Goal: Task Accomplishment & Management: Use online tool/utility

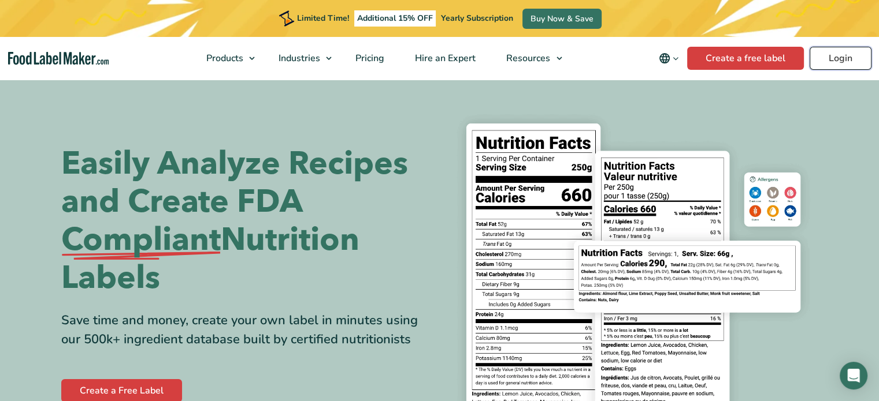
click at [842, 59] on link "Login" at bounding box center [840, 58] width 62 height 23
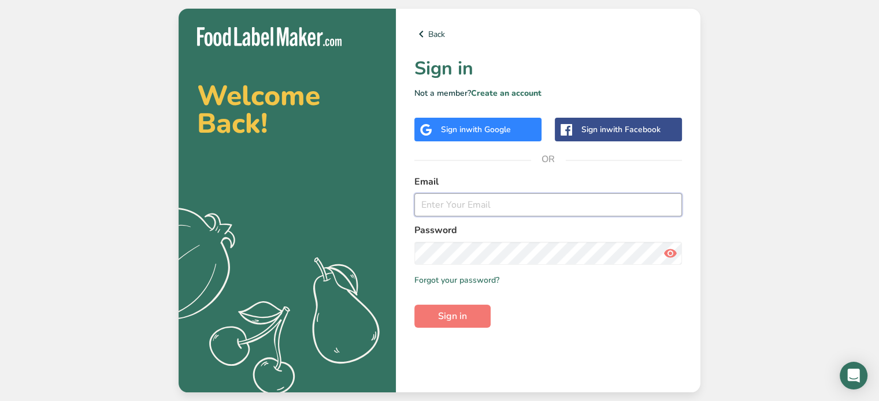
click at [447, 200] on input "email" at bounding box center [547, 205] width 267 height 23
type input "willisd18712@gmail.com"
drag, startPoint x: 534, startPoint y: 199, endPoint x: 396, endPoint y: 183, distance: 139.0
click at [396, 183] on div "Back Sign in Not a member? Create an account Sign in with Google Sign in with F…" at bounding box center [548, 201] width 304 height 384
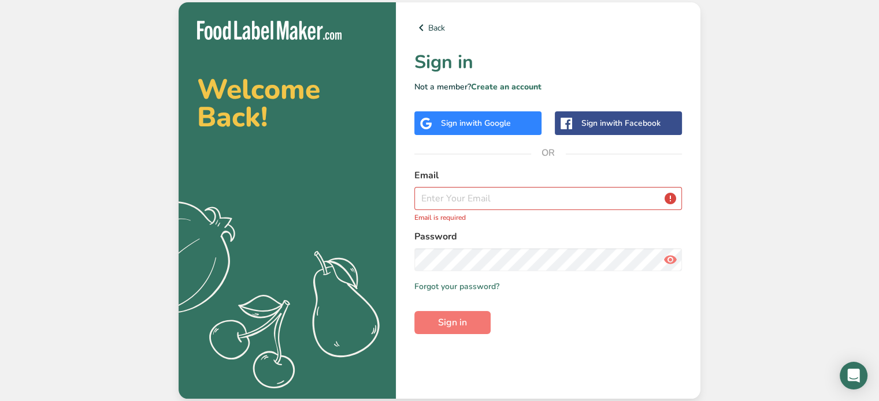
click at [457, 120] on div "Sign in with Google" at bounding box center [476, 123] width 70 height 12
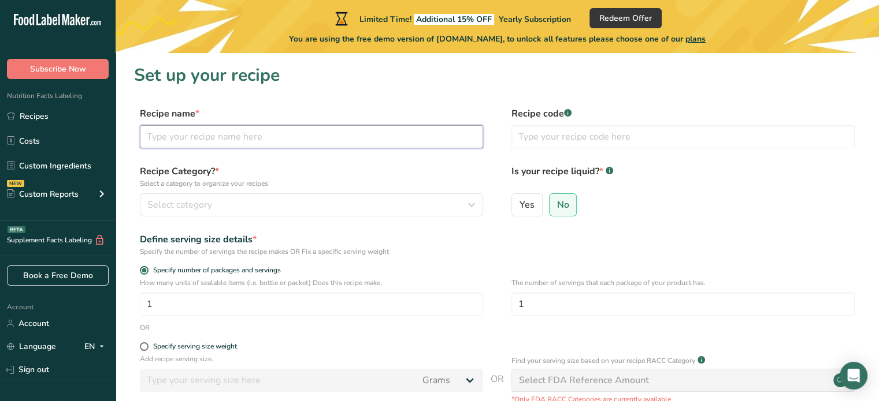
click at [177, 136] on input "text" at bounding box center [311, 136] width 343 height 23
type input "Grillfriend"
click at [472, 205] on icon "button" at bounding box center [471, 205] width 14 height 21
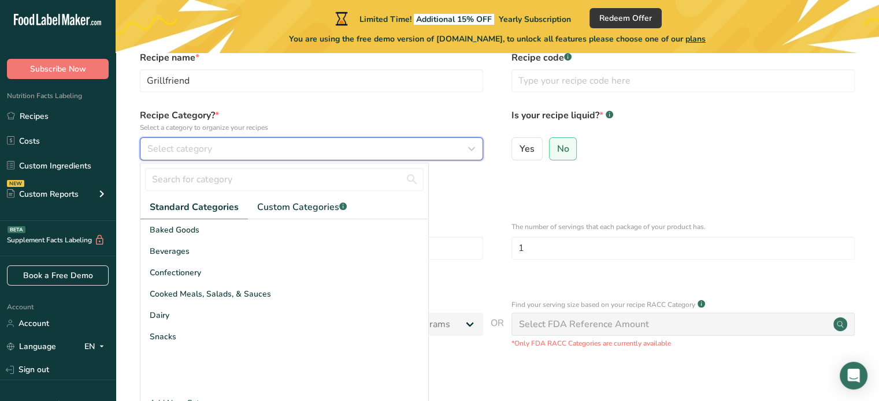
scroll to position [57, 0]
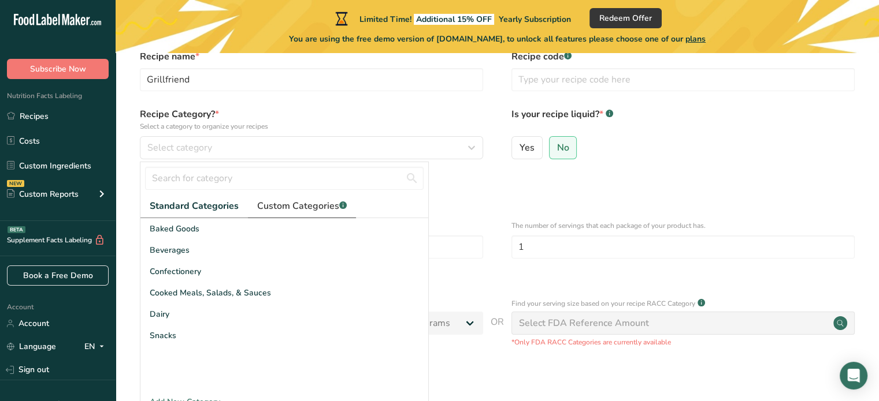
click at [298, 209] on span "Custom Categories .a-a{fill:#347362;}.b-a{fill:#fff;}" at bounding box center [302, 206] width 90 height 14
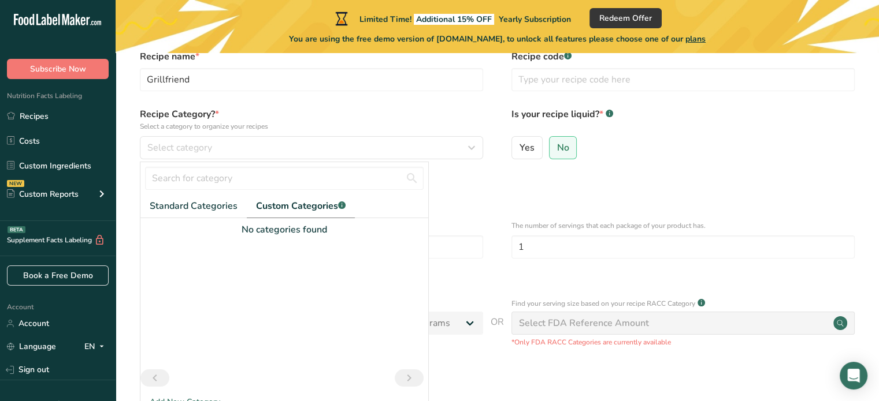
click at [298, 207] on span "Custom Categories .a-a{fill:#347362;}.b-a{fill:#fff;}" at bounding box center [301, 206] width 90 height 14
click at [244, 184] on input "text" at bounding box center [284, 178] width 278 height 23
type input "spices"
click at [568, 144] on label "No" at bounding box center [563, 147] width 28 height 23
click at [557, 144] on input "No" at bounding box center [553, 148] width 8 height 8
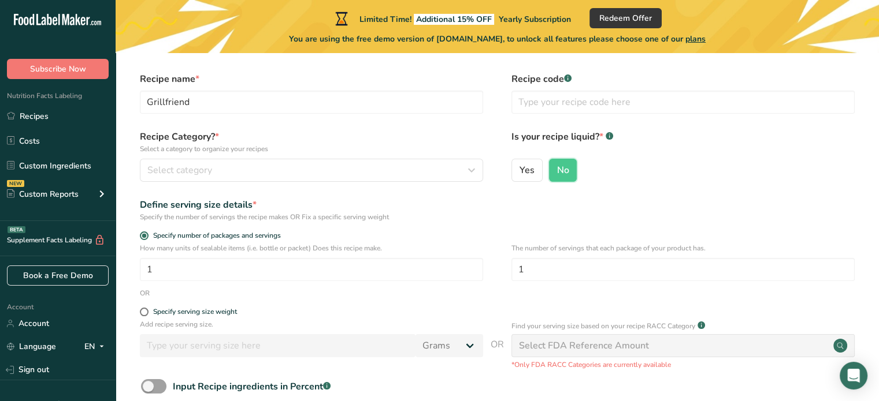
scroll to position [55, 0]
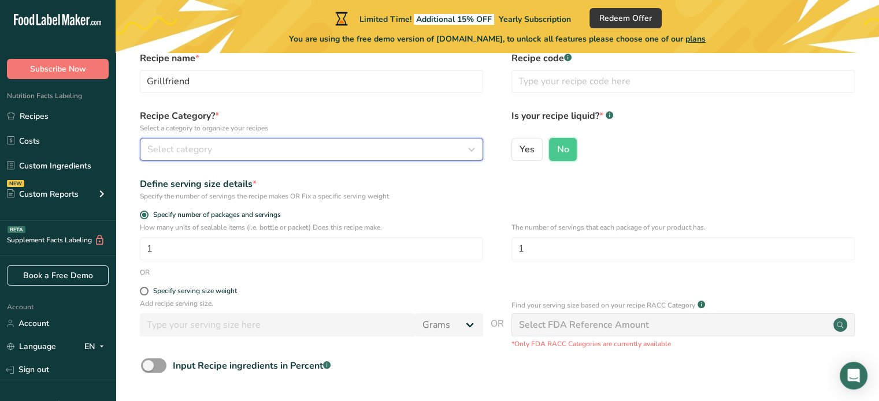
click at [218, 147] on div "Select category" at bounding box center [307, 150] width 321 height 14
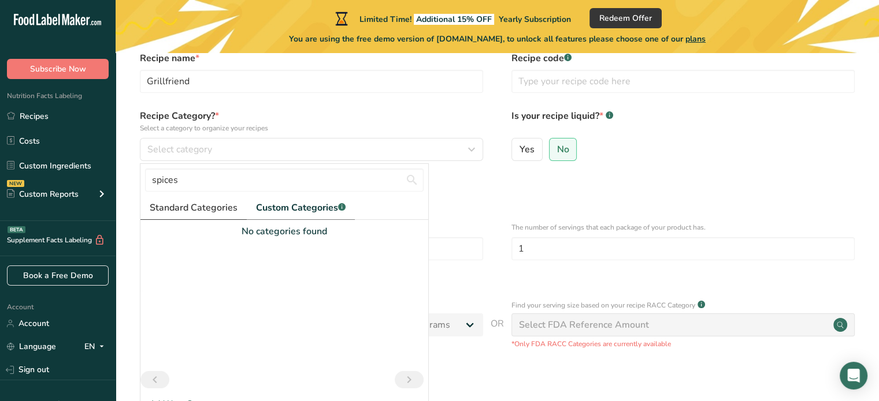
click at [188, 210] on span "Standard Categories" at bounding box center [194, 208] width 88 height 14
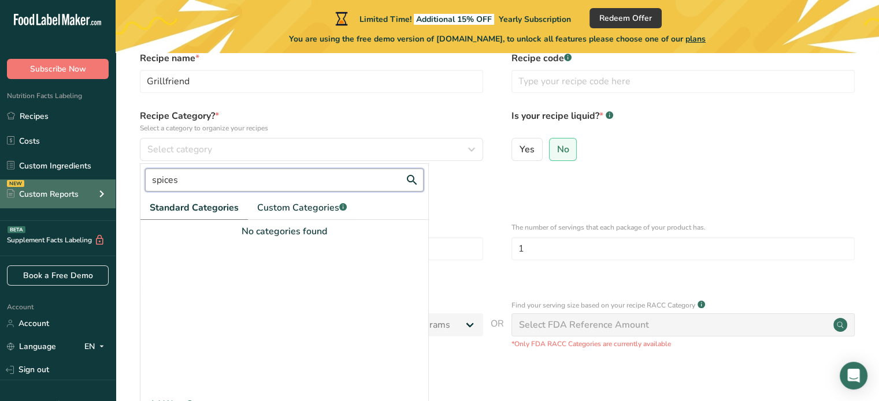
drag, startPoint x: 210, startPoint y: 183, endPoint x: 91, endPoint y: 180, distance: 119.0
click at [91, 180] on div ".a-20{fill:#fff;} Subscribe Now Nutrition Facts Labeling Recipes Costs Custom I…" at bounding box center [439, 219] width 879 height 549
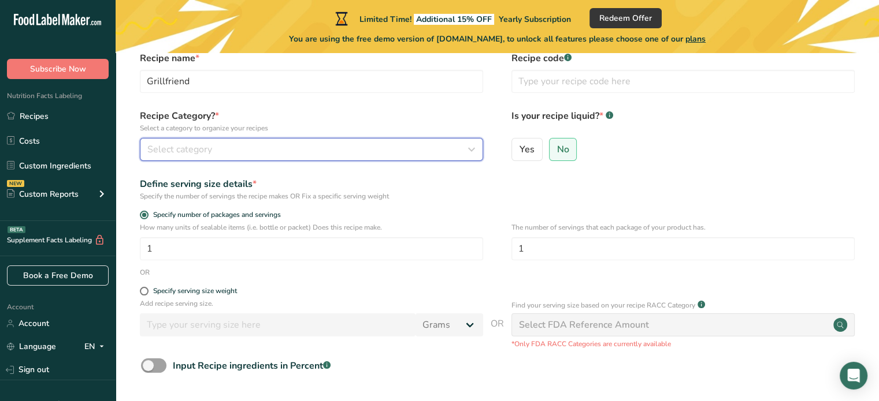
click at [185, 145] on span "Select category" at bounding box center [179, 150] width 65 height 14
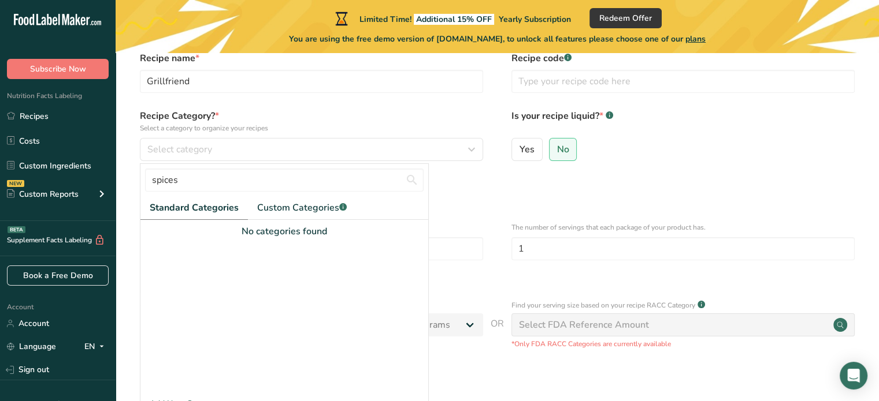
click at [200, 206] on span "Standard Categories" at bounding box center [194, 208] width 89 height 14
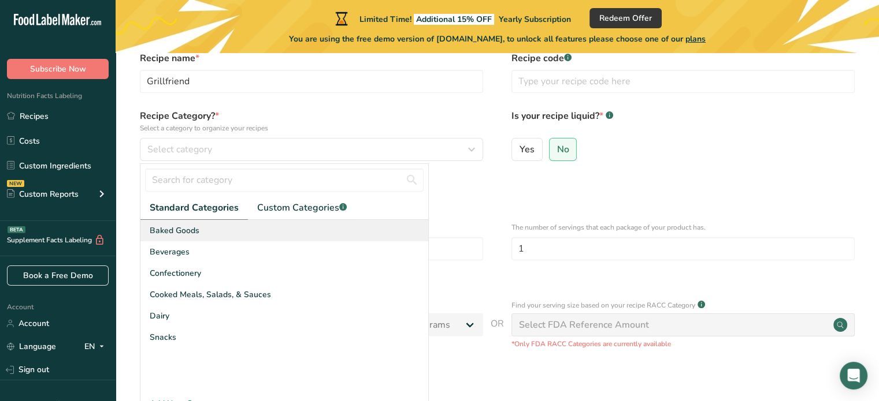
click at [175, 230] on span "Baked Goods" at bounding box center [175, 231] width 50 height 12
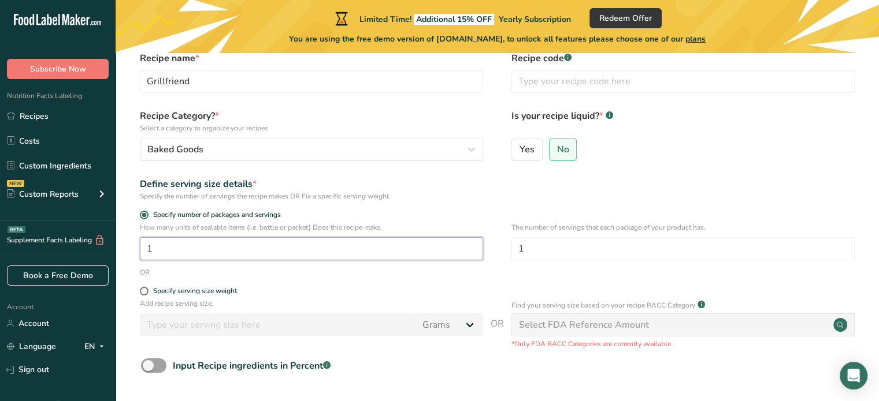
drag, startPoint x: 166, startPoint y: 249, endPoint x: 143, endPoint y: 250, distance: 23.1
click at [143, 250] on input "1" at bounding box center [311, 248] width 343 height 23
drag, startPoint x: 165, startPoint y: 249, endPoint x: 141, endPoint y: 248, distance: 24.3
click at [141, 248] on input "36" at bounding box center [311, 248] width 343 height 23
type input "1"
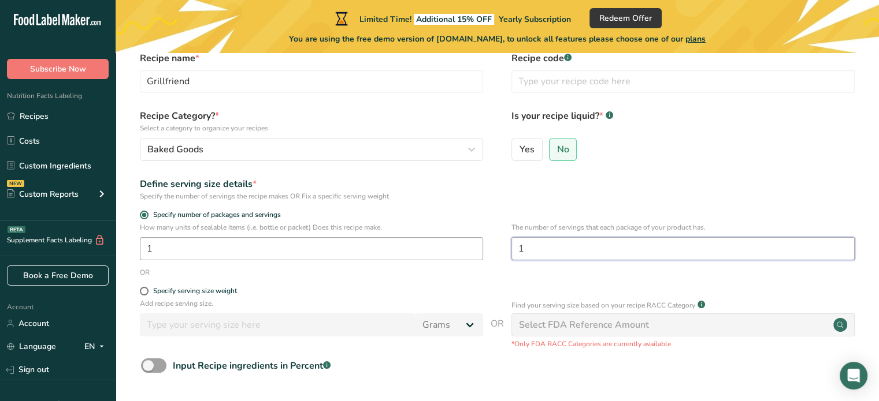
drag, startPoint x: 543, startPoint y: 247, endPoint x: 478, endPoint y: 254, distance: 65.1
click at [478, 254] on div "How many units of sealable items (i.e. bottle or packet) Does this recipe make.…" at bounding box center [497, 244] width 726 height 45
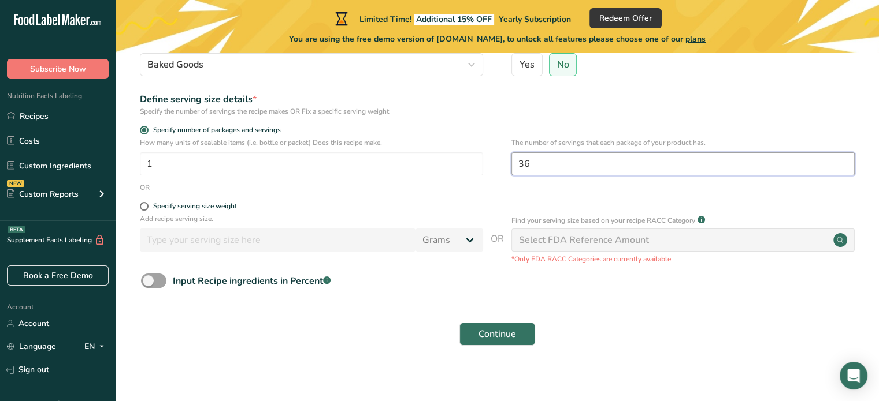
scroll to position [141, 0]
type input "36"
click at [145, 206] on span at bounding box center [144, 206] width 9 height 9
click at [145, 206] on input "Specify serving size weight" at bounding box center [144, 206] width 8 height 8
radio input "true"
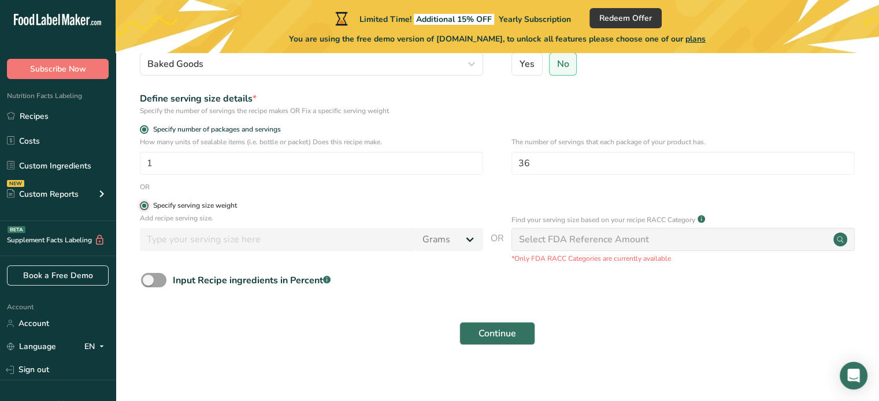
radio input "false"
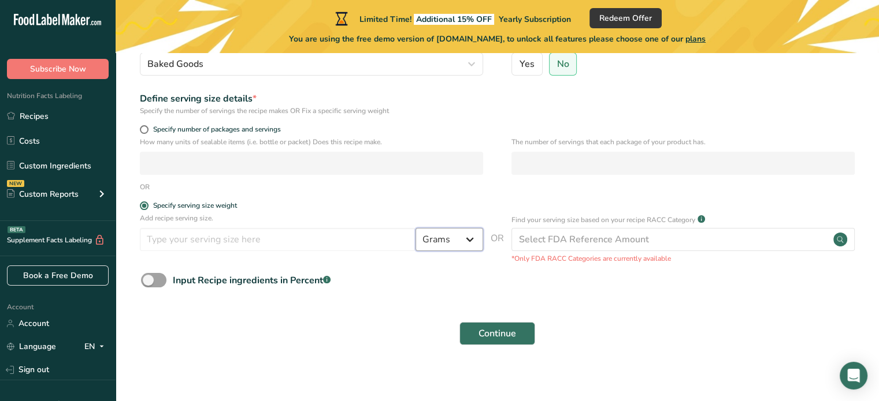
click at [471, 237] on select "Grams kg mg mcg lb oz l mL fl oz tbsp tsp cup qt gallon" at bounding box center [449, 239] width 68 height 23
select select "20"
click at [415, 228] on select "Grams kg mg mcg lb oz l mL fl oz tbsp tsp cup qt gallon" at bounding box center [449, 239] width 68 height 23
select select "22"
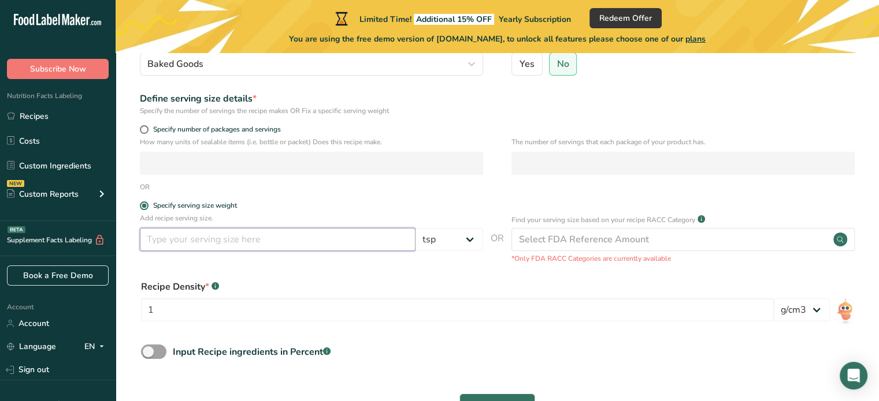
click at [160, 246] on input "number" at bounding box center [278, 239] width 276 height 23
click at [296, 275] on div "Recipe Density * .a-a{fill:#347362;}.b-a{fill:#fff;} 1 lb/ft3 g/cm3" at bounding box center [497, 304] width 726 height 62
drag, startPoint x: 167, startPoint y: 241, endPoint x: 146, endPoint y: 241, distance: 21.4
click at [146, 241] on input "1" at bounding box center [278, 239] width 276 height 23
drag, startPoint x: 165, startPoint y: 240, endPoint x: 133, endPoint y: 241, distance: 31.2
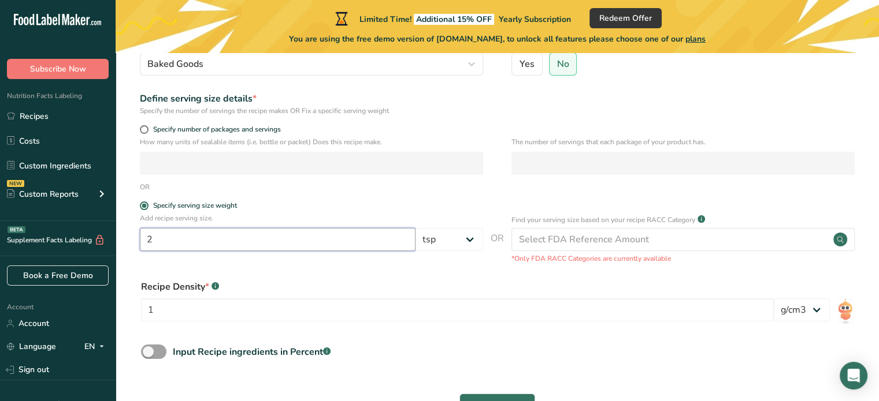
click at [133, 241] on section "Set up your recipe Recipe name * Grillfriend Recipe code .a-a{fill:#347362;}.b-…" at bounding box center [497, 177] width 763 height 530
type input "1"
click at [305, 269] on form "Recipe name * Grillfriend Recipe code .a-a{fill:#347362;}.b-a{fill:#fff;} Recip…" at bounding box center [497, 195] width 726 height 458
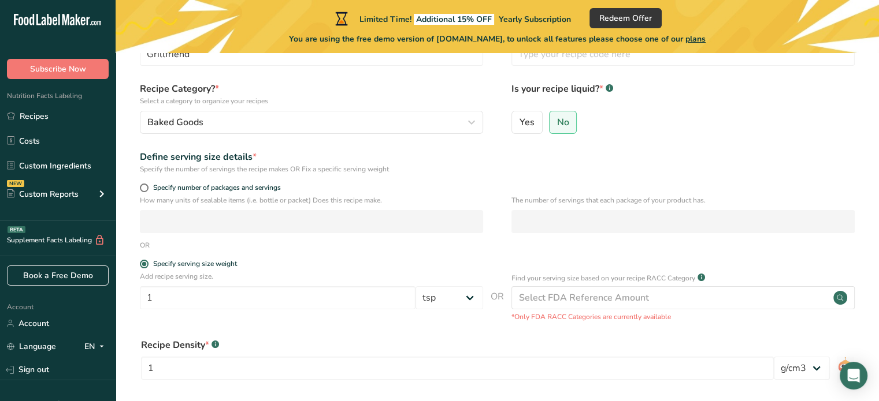
scroll to position [81, 0]
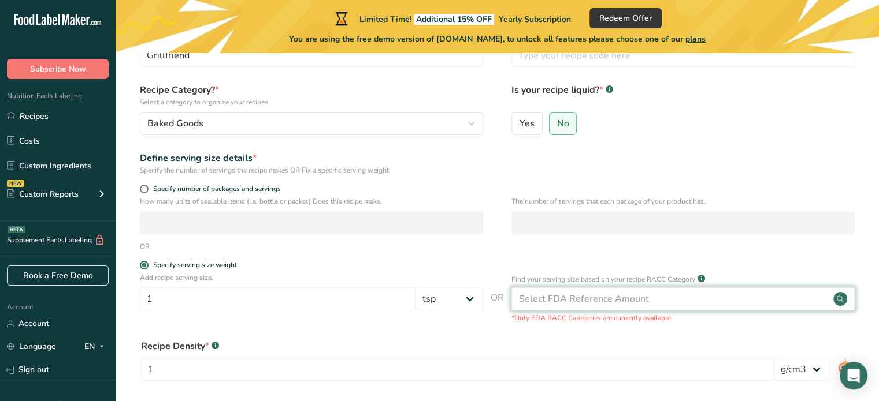
click at [652, 298] on div "Select FDA Reference Amount" at bounding box center [682, 299] width 343 height 23
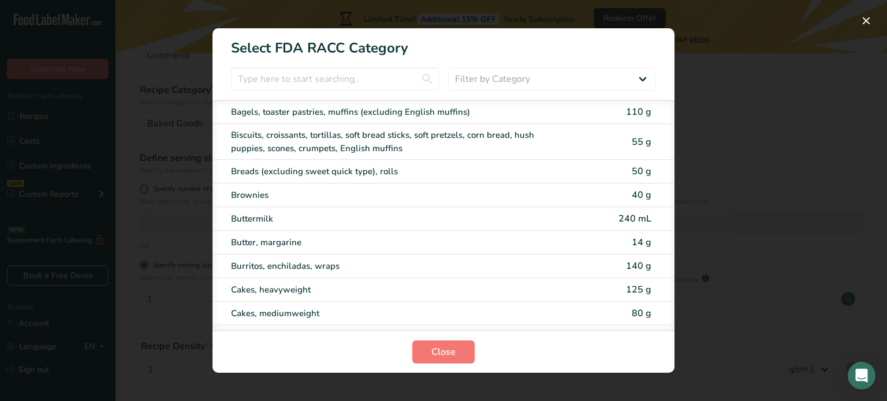
click at [747, 185] on div "RACC Category Selection Modal" at bounding box center [443, 200] width 887 height 401
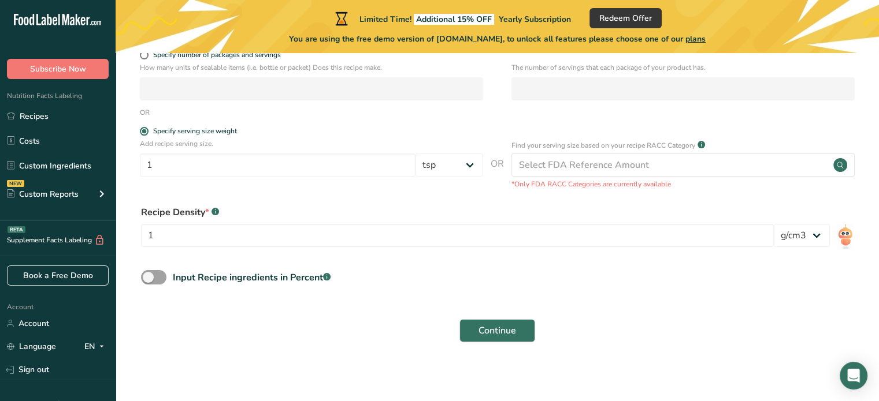
scroll to position [219, 0]
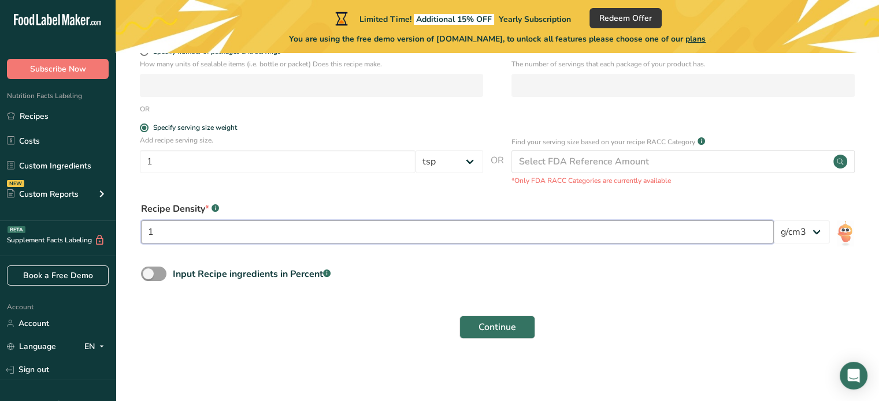
click at [690, 232] on input "1" at bounding box center [457, 232] width 632 height 23
click at [817, 232] on select "lb/ft3 g/cm3" at bounding box center [801, 232] width 56 height 23
click at [773, 221] on select "lb/ft3 g/cm3" at bounding box center [801, 232] width 56 height 23
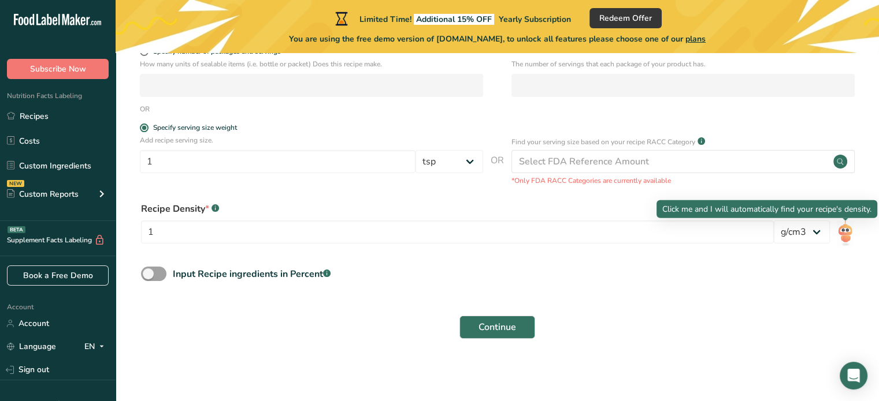
click at [849, 232] on img at bounding box center [844, 234] width 17 height 26
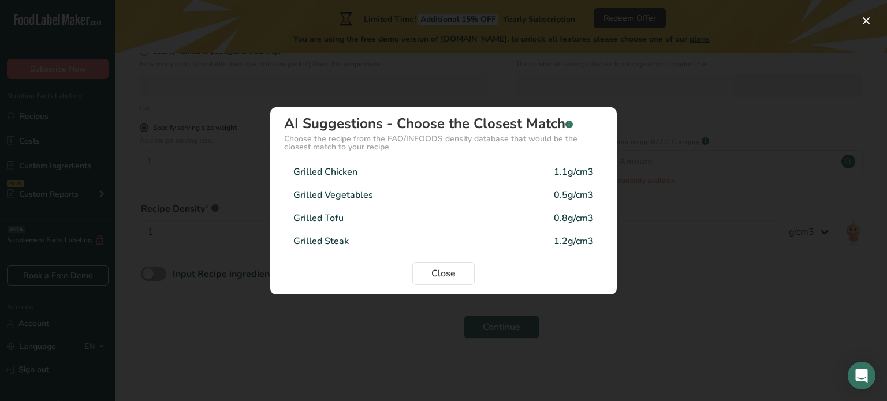
click at [353, 171] on div "Grilled Chicken" at bounding box center [325, 172] width 64 height 14
type input "1.1"
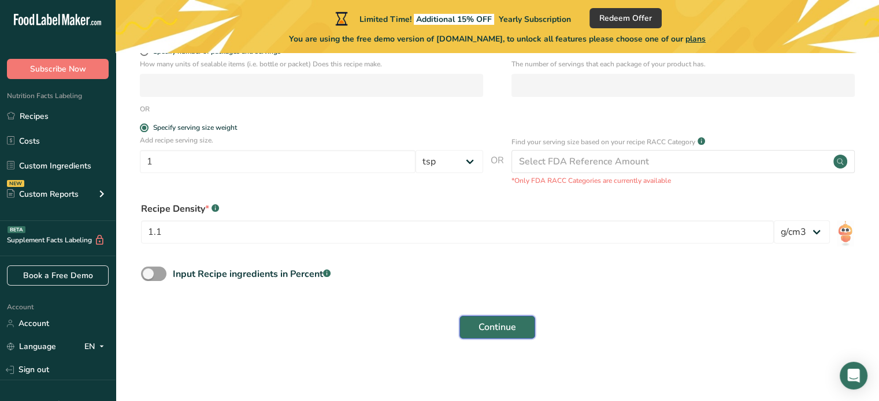
click at [500, 326] on span "Continue" at bounding box center [497, 328] width 38 height 14
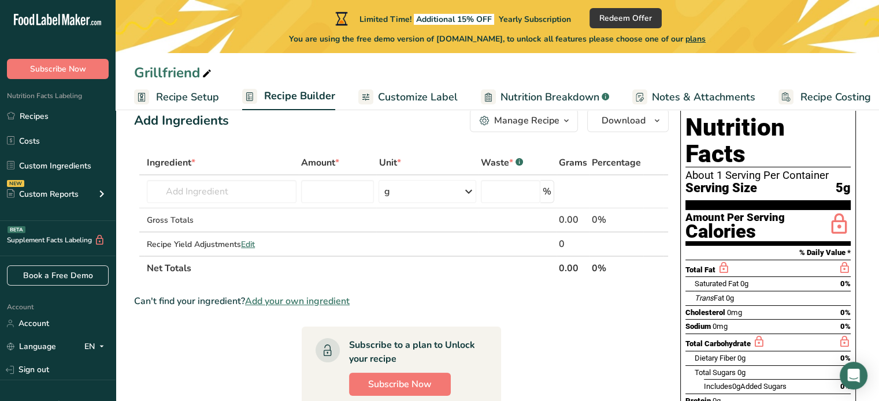
scroll to position [28, 0]
click at [234, 193] on input "text" at bounding box center [222, 191] width 150 height 23
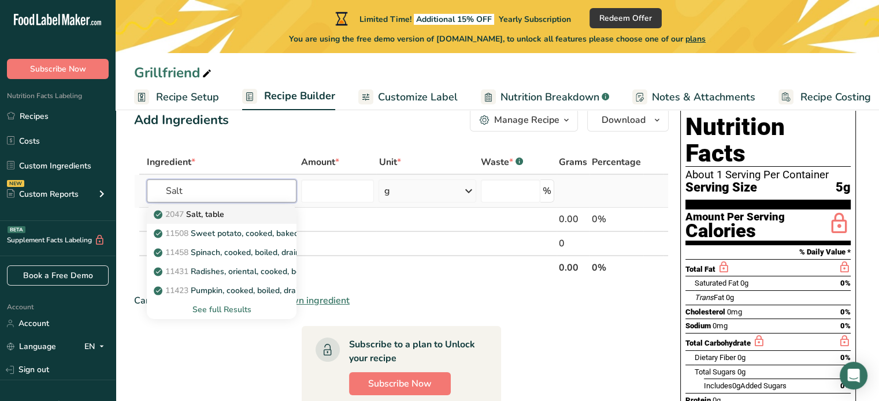
type input "Salt"
click at [224, 213] on p "2047 Salt, table" at bounding box center [190, 215] width 68 height 12
type input "Salt, table"
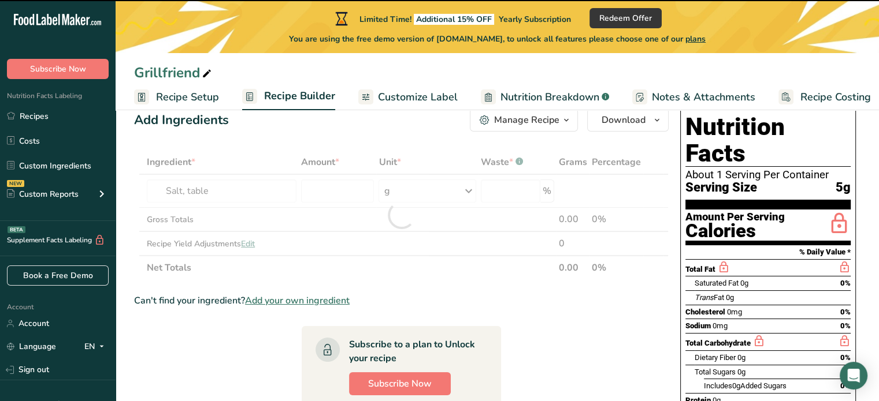
type input "0"
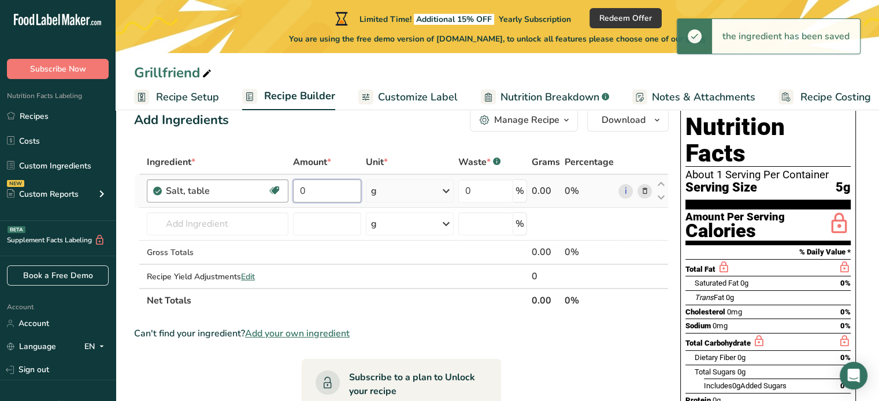
drag, startPoint x: 326, startPoint y: 189, endPoint x: 286, endPoint y: 192, distance: 39.4
click at [286, 192] on tr "Salt, table Dairy free Gluten free Vegan Vegetarian Soy free 0 g Portions 1 tsp…" at bounding box center [401, 191] width 533 height 33
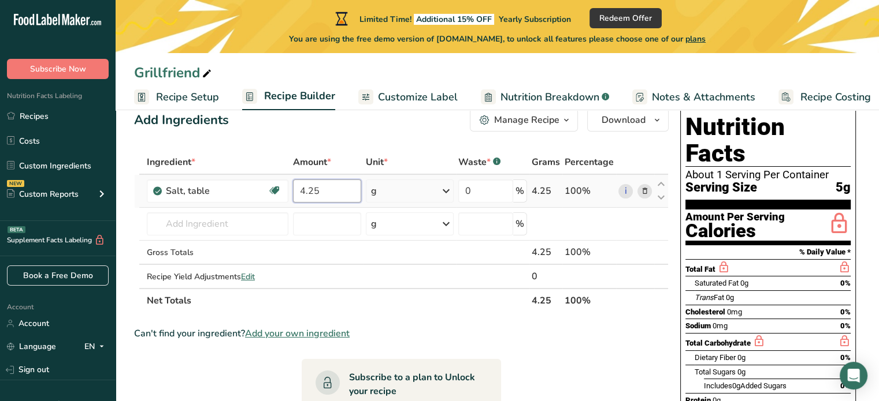
type input "4.25"
click at [445, 192] on div "Ingredient * Amount * Unit * Waste * .a-a{fill:#347362;}.b-a{fill:#fff;} Grams …" at bounding box center [401, 231] width 534 height 163
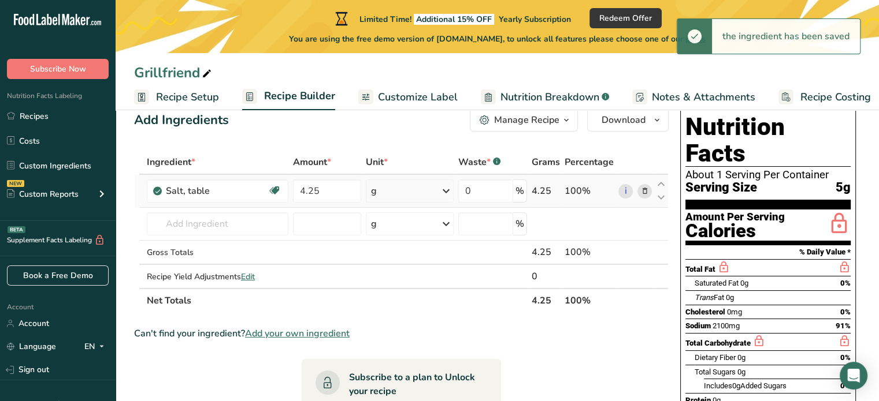
click at [445, 192] on icon at bounding box center [446, 191] width 14 height 21
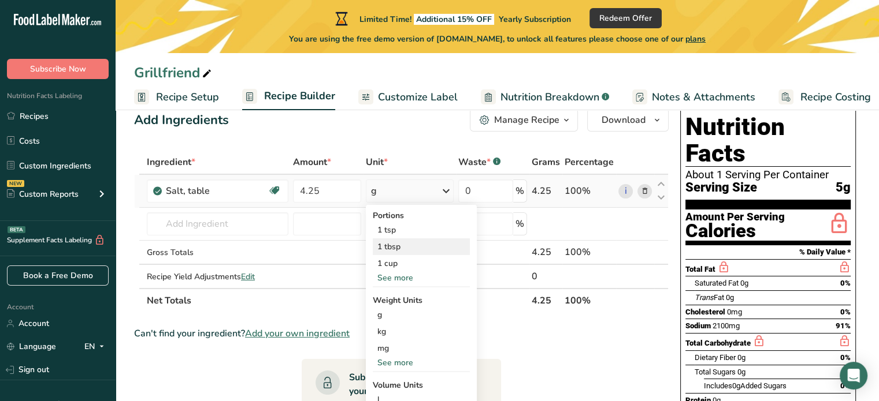
click at [390, 247] on div "1 tbsp" at bounding box center [421, 247] width 97 height 17
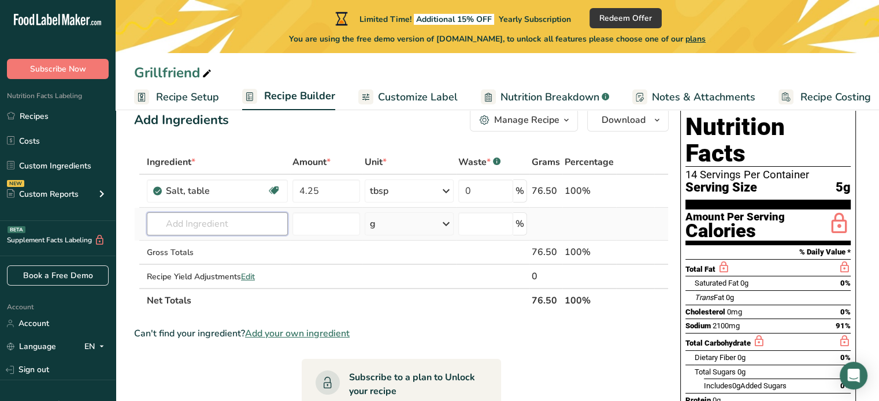
click at [223, 224] on input "text" at bounding box center [217, 224] width 141 height 23
type input "smoked papr"
click at [206, 246] on p "Smoked Paprika" at bounding box center [190, 247] width 69 height 12
type input "Smoked Paprika"
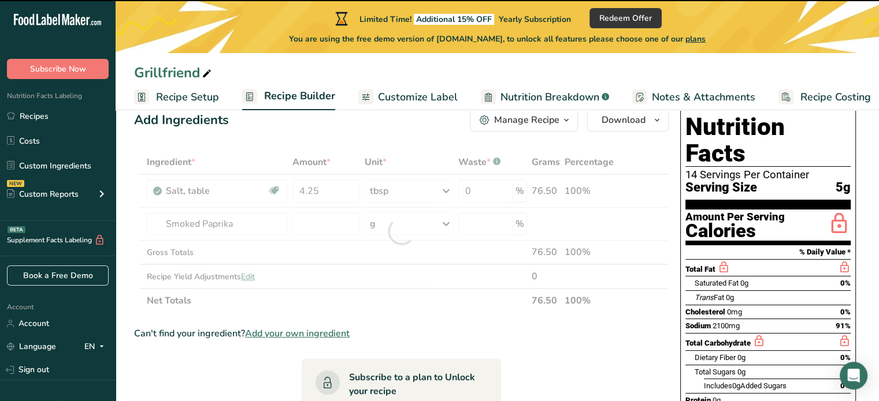
type input "0"
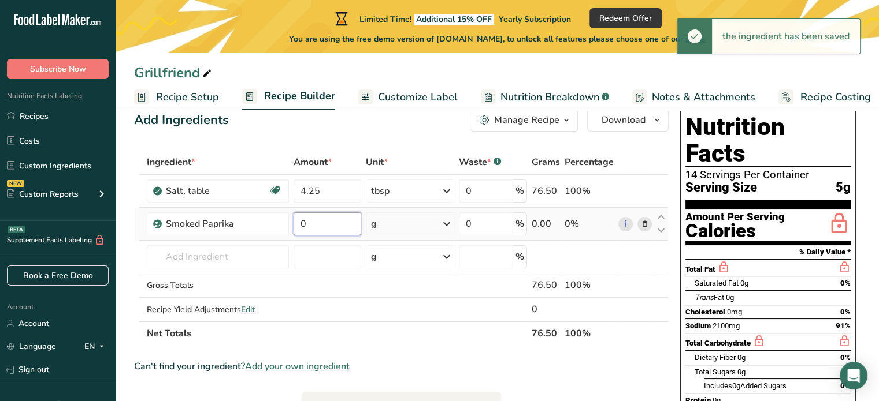
drag, startPoint x: 314, startPoint y: 226, endPoint x: 289, endPoint y: 226, distance: 24.3
click at [289, 226] on tr "Smoked Paprika 0 g Weight Units g kg mg See more Volume Units l Volume units re…" at bounding box center [401, 224] width 533 height 33
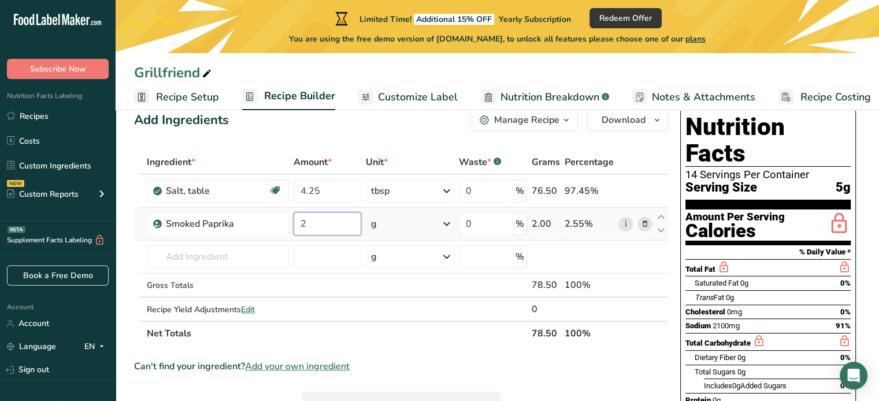
type input "2"
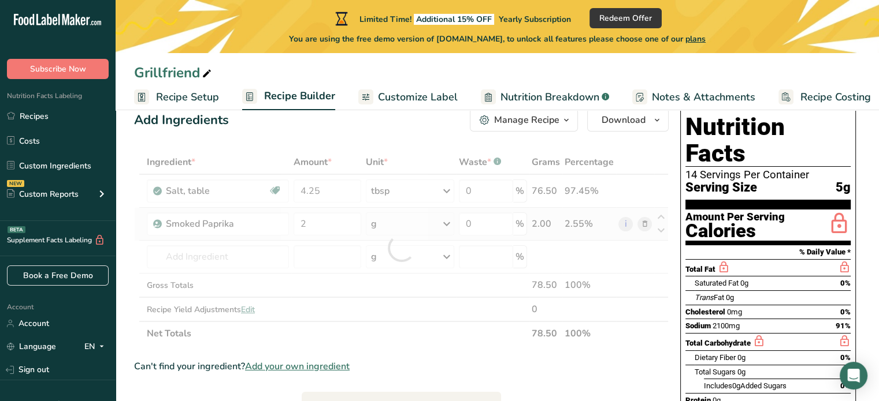
click at [448, 224] on div "Ingredient * Amount * Unit * Waste * .a-a{fill:#347362;}.b-a{fill:#fff;} Grams …" at bounding box center [401, 248] width 534 height 196
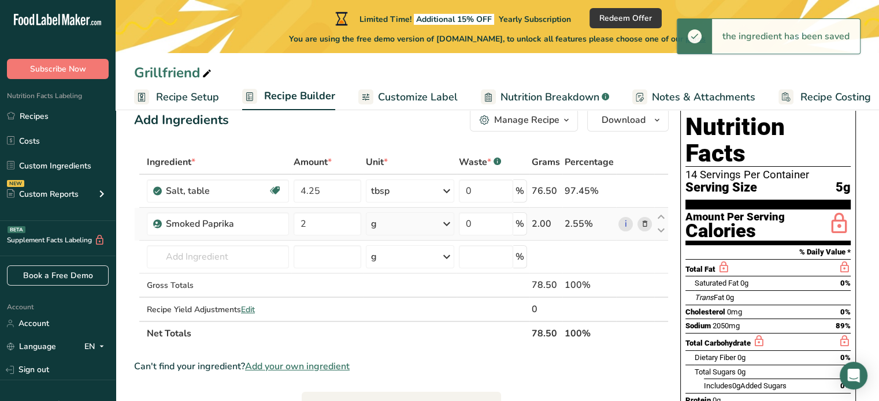
click at [444, 224] on icon at bounding box center [447, 224] width 14 height 21
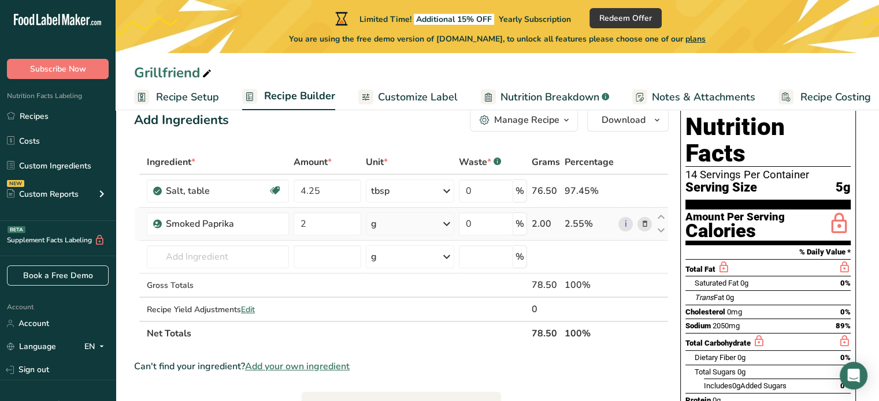
click at [446, 221] on icon at bounding box center [447, 224] width 14 height 21
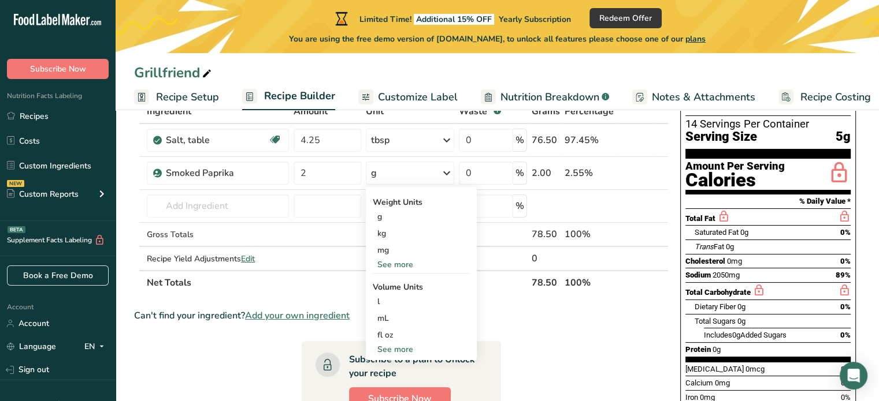
scroll to position [80, 0]
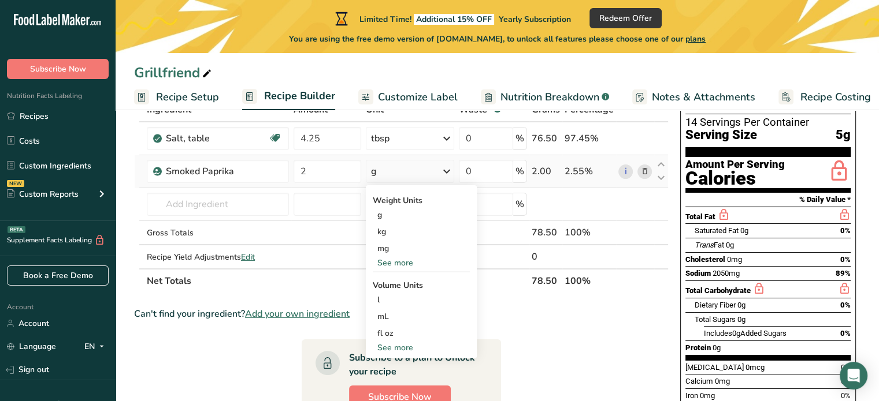
click at [397, 347] on div "See more" at bounding box center [421, 348] width 97 height 12
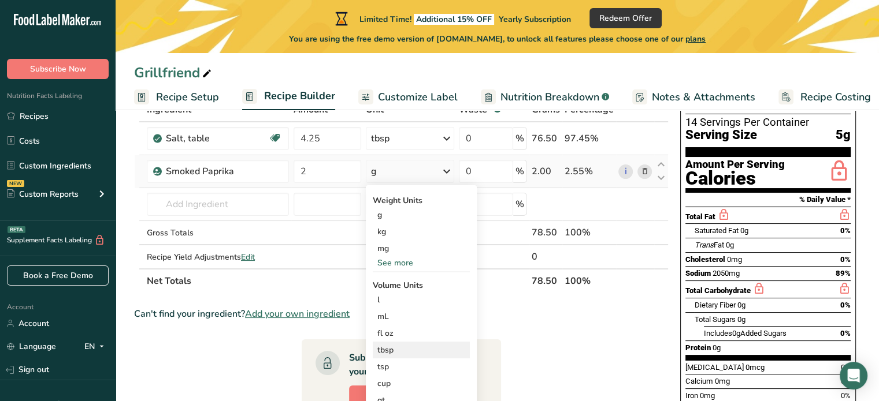
click at [395, 351] on div "tbsp" at bounding box center [421, 350] width 88 height 12
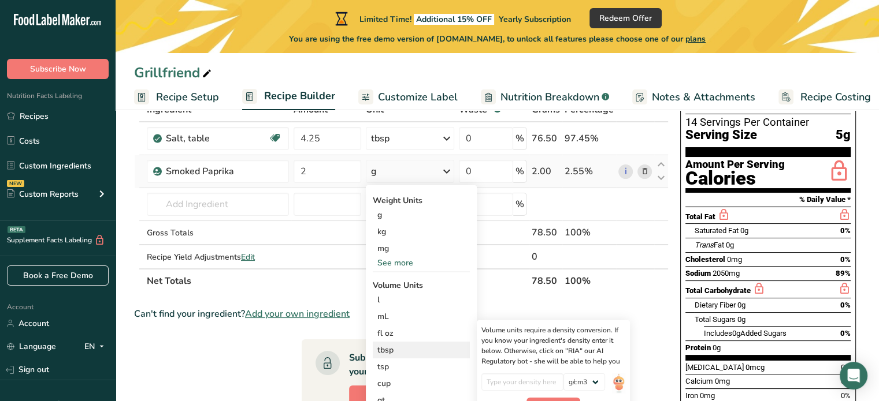
click at [388, 351] on div "tbsp" at bounding box center [421, 350] width 88 height 12
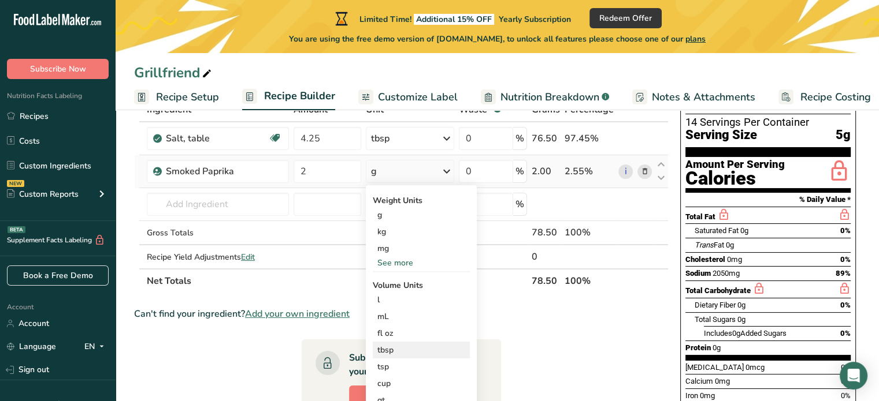
click at [381, 350] on div "tbsp" at bounding box center [421, 350] width 88 height 12
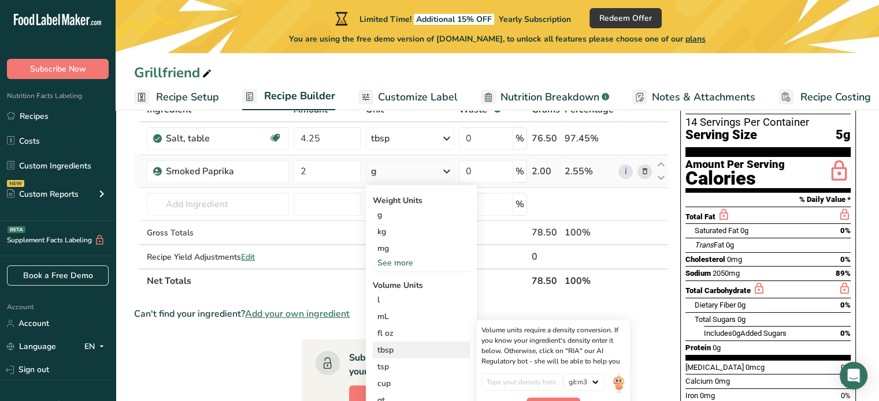
click at [407, 354] on div "tbsp" at bounding box center [421, 350] width 88 height 12
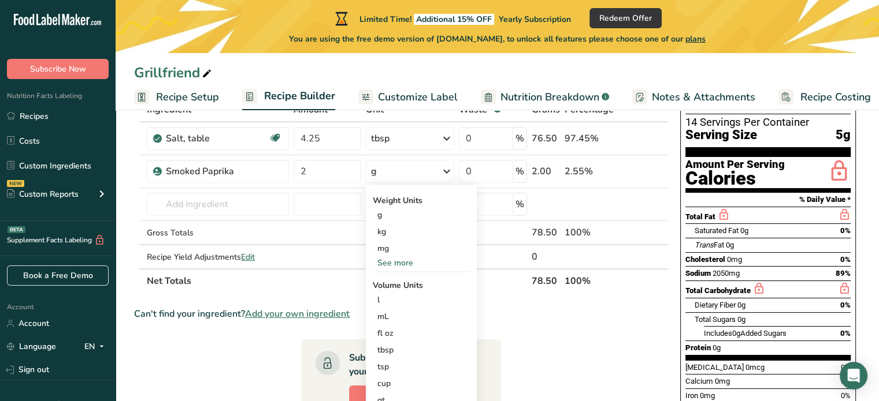
click at [517, 305] on section "Ingredient * Amount * Unit * Waste * .a-a{fill:#347362;}.b-a{fill:#fff;} Grams …" at bounding box center [401, 350] width 534 height 504
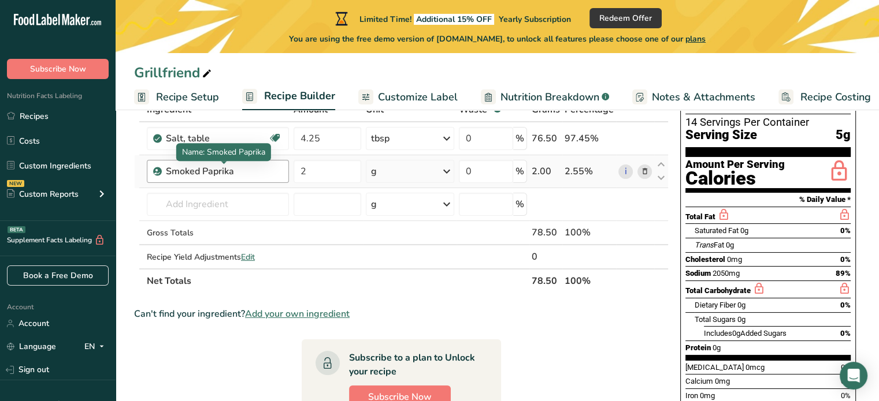
click at [261, 170] on div "Smoked Paprika" at bounding box center [224, 172] width 116 height 14
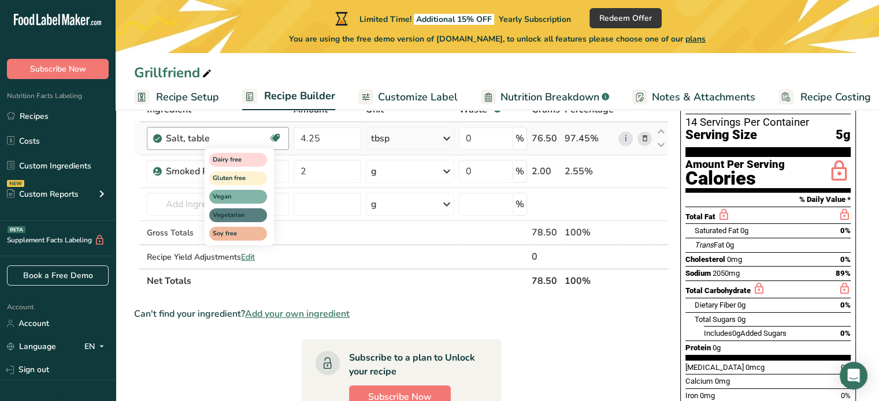
click at [286, 172] on div "Dairy free Gluten free Vegan Vegetarian Soy free" at bounding box center [259, 195] width 111 height 99
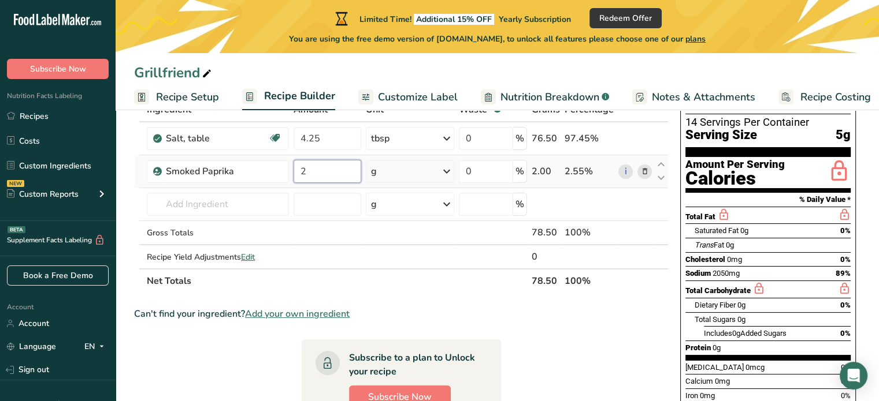
click at [325, 176] on input "2" at bounding box center [327, 171] width 68 height 23
click at [446, 172] on div "Ingredient * Amount * Unit * Waste * .a-a{fill:#347362;}.b-a{fill:#fff;} Grams …" at bounding box center [401, 196] width 534 height 196
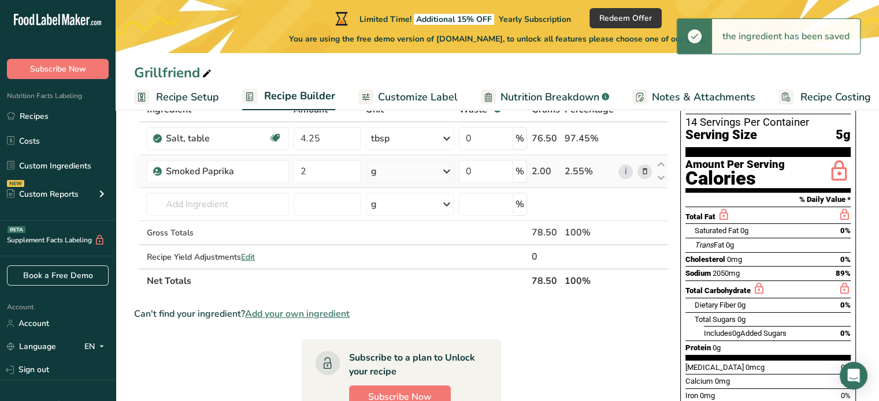
click at [448, 168] on icon at bounding box center [447, 171] width 14 height 21
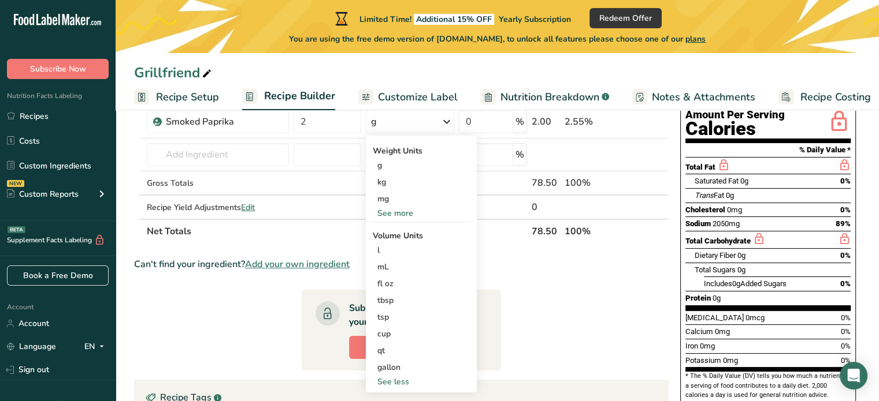
scroll to position [163, 0]
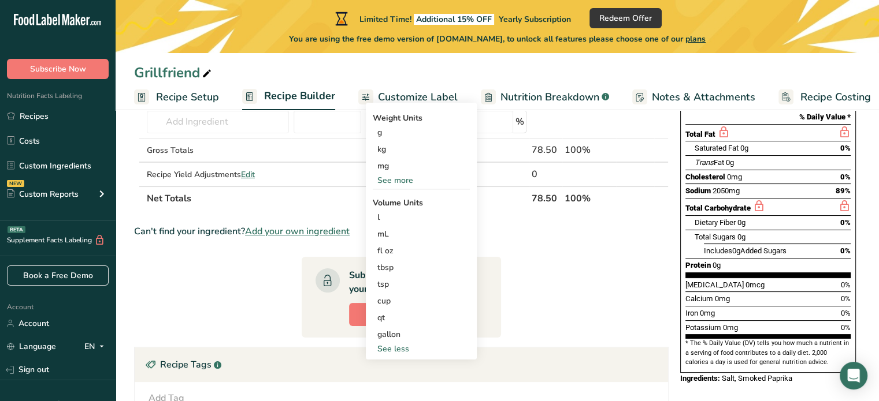
click at [385, 182] on div "See more" at bounding box center [421, 180] width 97 height 12
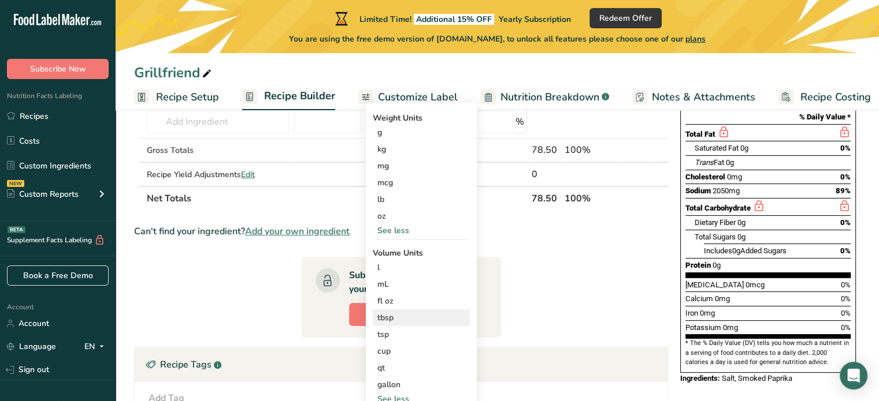
click at [395, 318] on div "tbsp" at bounding box center [421, 318] width 88 height 12
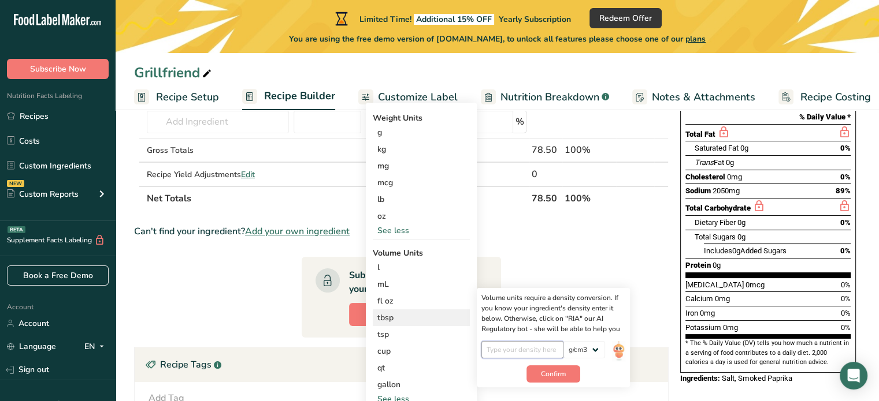
click at [513, 348] on input "number" at bounding box center [522, 349] width 83 height 17
type input "1.1"
click at [550, 373] on span "Confirm" at bounding box center [553, 374] width 25 height 10
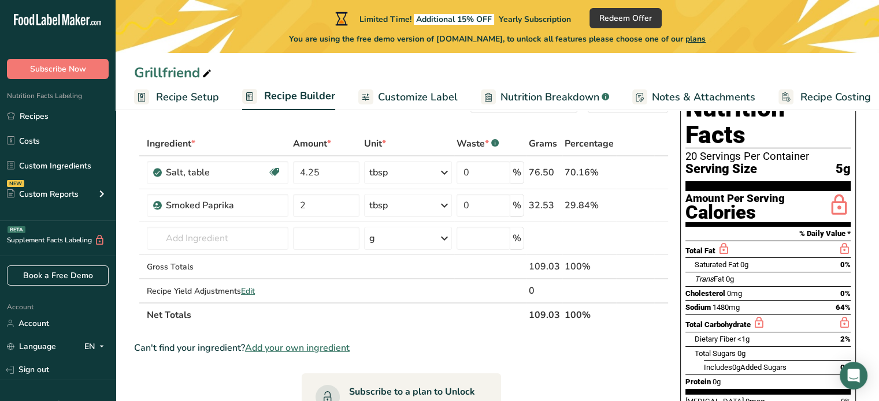
scroll to position [35, 0]
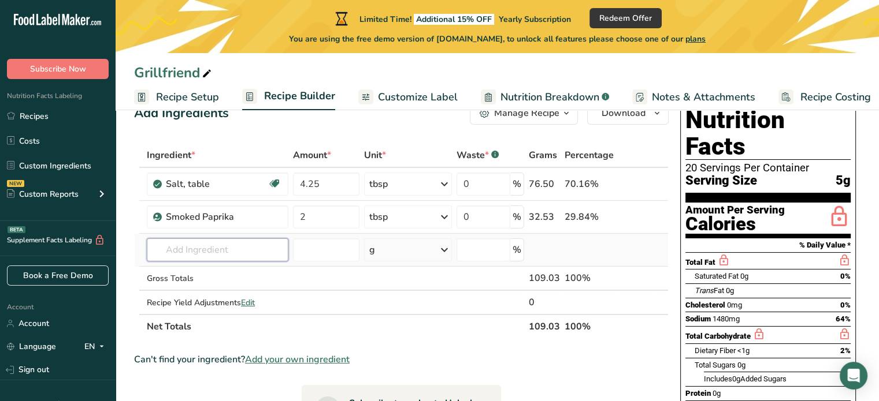
click at [206, 253] on input "text" at bounding box center [218, 250] width 142 height 23
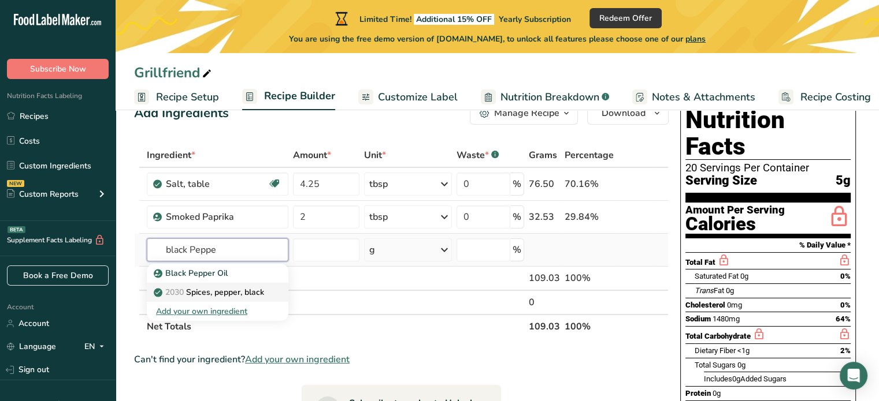
type input "black Peppe"
click at [205, 292] on p "2030 Spices, pepper, black" at bounding box center [210, 292] width 108 height 12
type input "Spices, pepper, black"
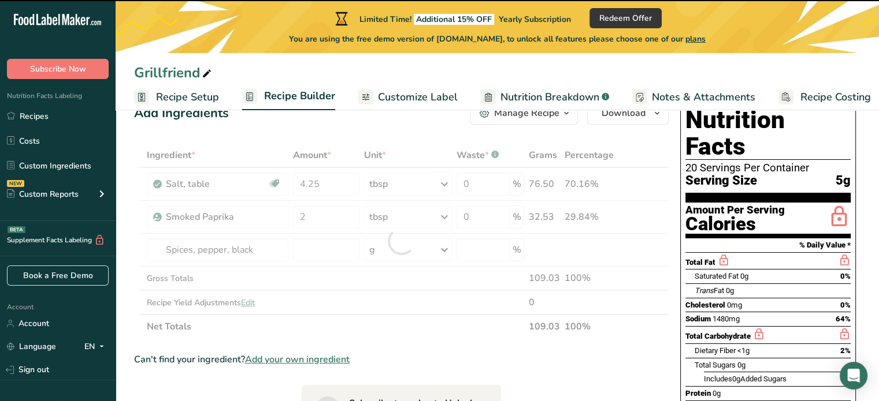
type input "0"
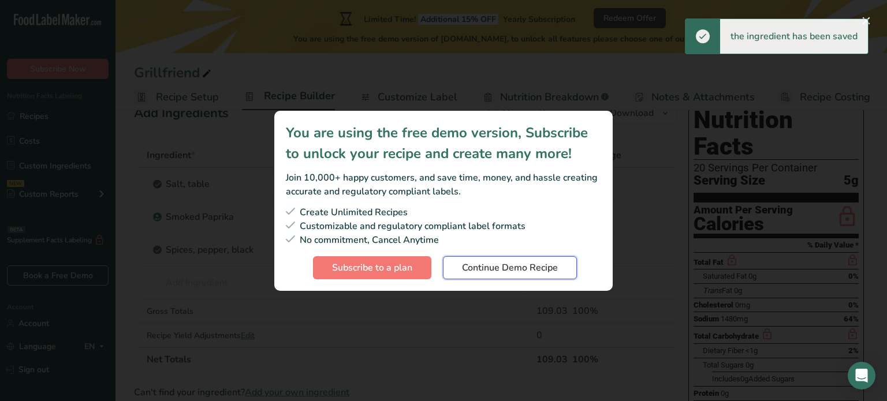
click at [503, 269] on span "Continue Demo Recipe" at bounding box center [510, 268] width 96 height 14
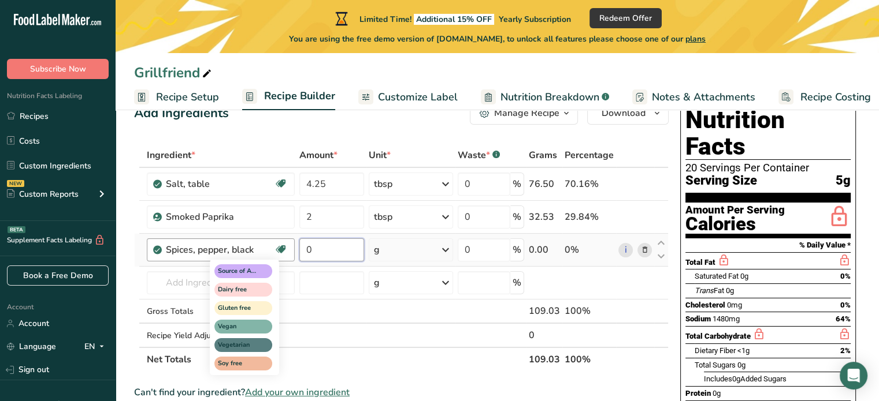
drag, startPoint x: 330, startPoint y: 242, endPoint x: 282, endPoint y: 254, distance: 49.3
click at [282, 254] on tr "Spices, pepper, black Source of Antioxidants Dairy free Gluten free Vegan Veget…" at bounding box center [401, 250] width 533 height 33
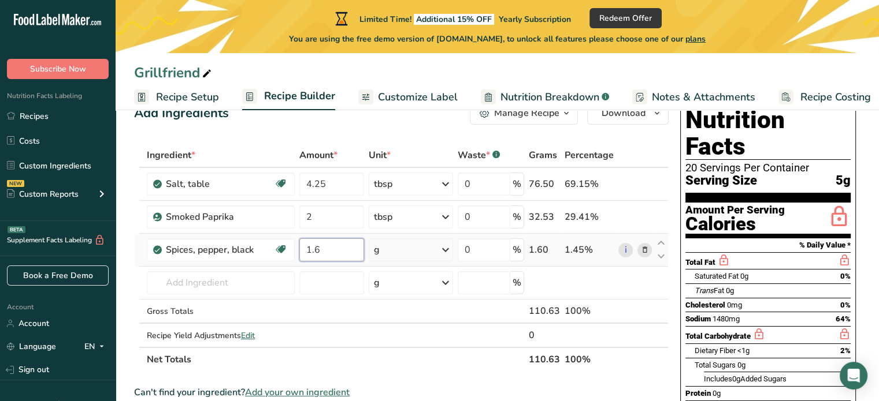
type input "1.6"
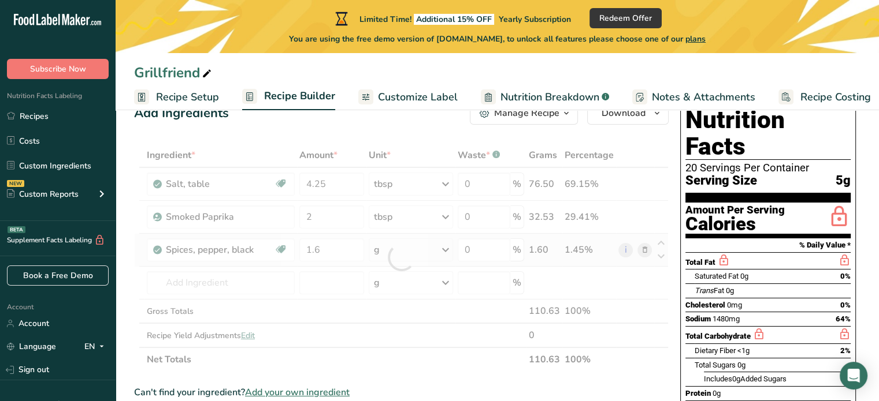
click at [446, 251] on div "Ingredient * Amount * Unit * Waste * .a-a{fill:#347362;}.b-a{fill:#fff;} Grams …" at bounding box center [401, 257] width 534 height 229
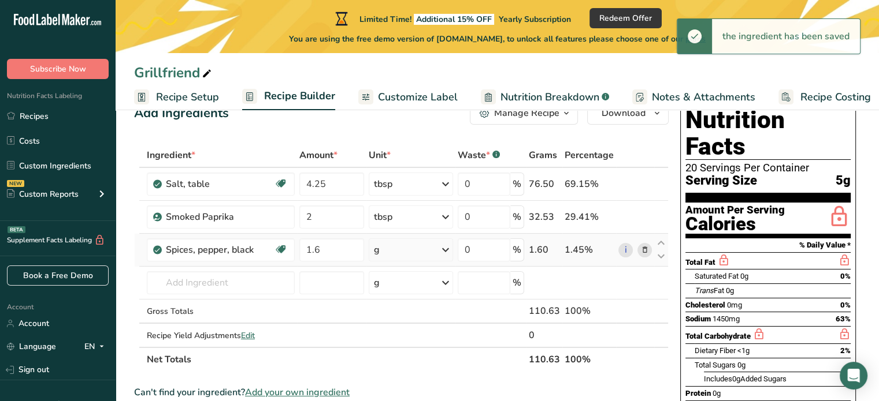
click at [438, 251] on div "g" at bounding box center [411, 250] width 84 height 23
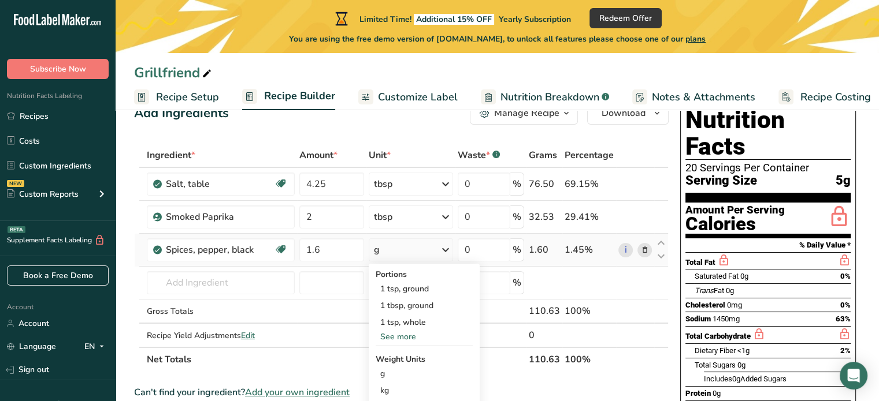
click at [405, 336] on div "See more" at bounding box center [423, 337] width 97 height 12
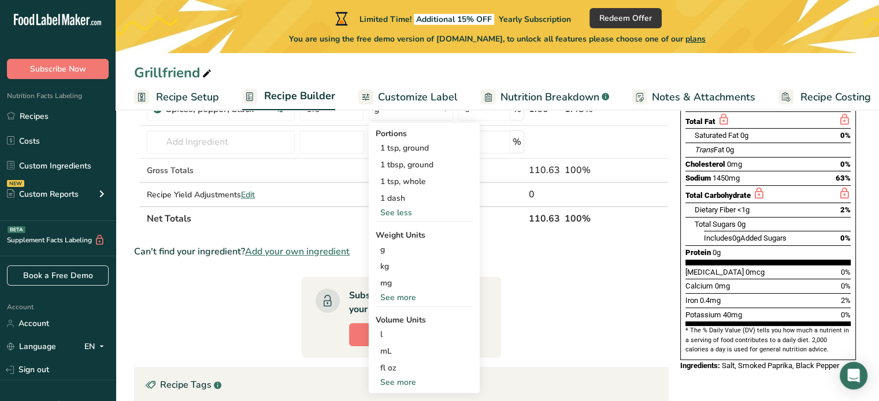
scroll to position [180, 0]
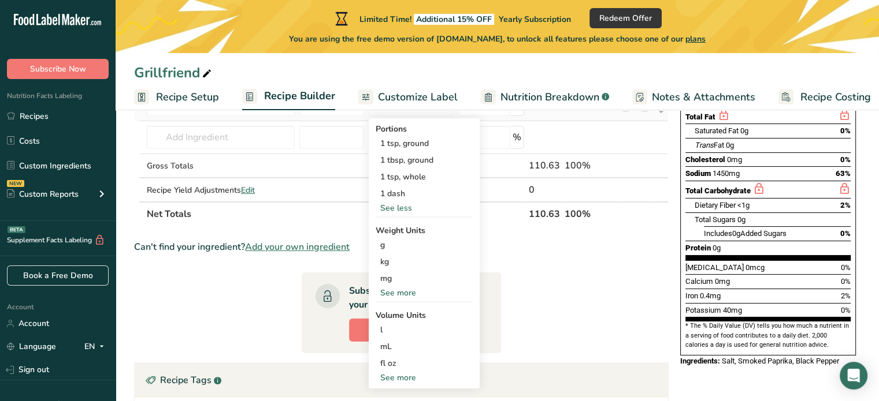
click at [389, 295] on div "See more" at bounding box center [423, 293] width 97 height 12
click at [409, 166] on div "1 tbsp, ground" at bounding box center [423, 160] width 97 height 17
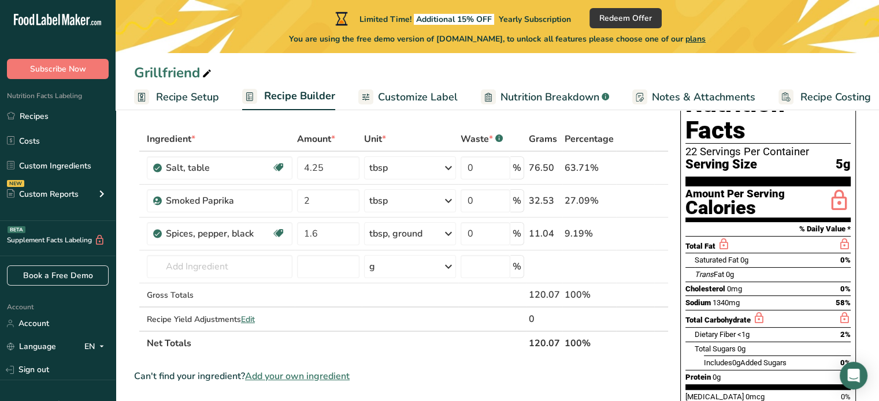
scroll to position [53, 0]
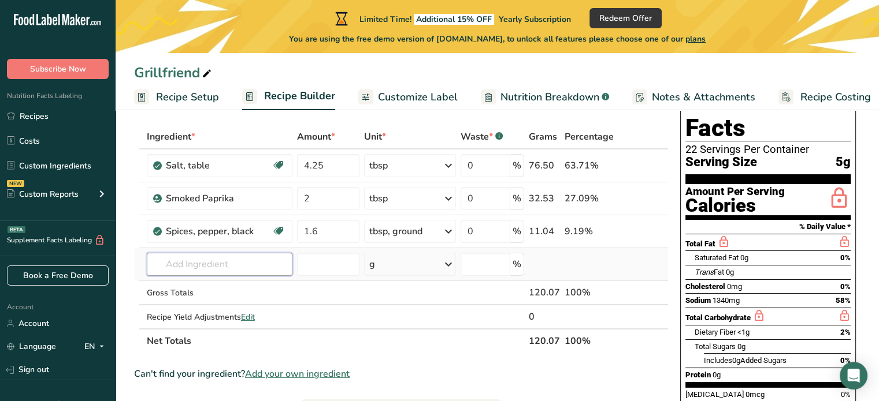
click at [195, 266] on input "text" at bounding box center [220, 264] width 146 height 23
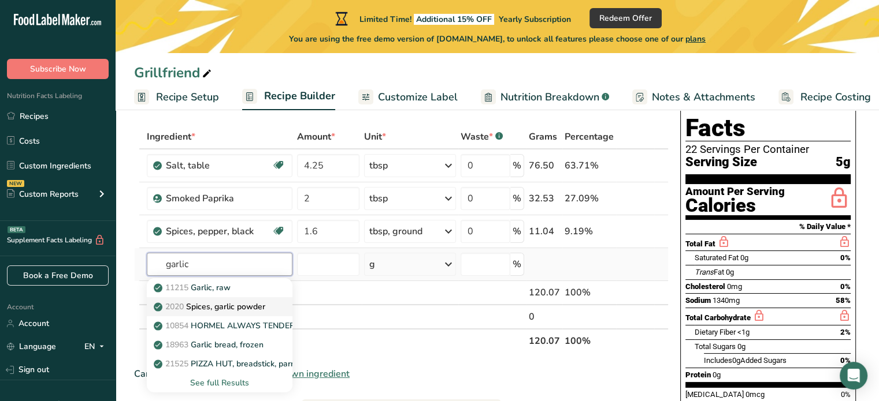
type input "garlic"
click at [203, 303] on p "2020 Spices, garlic powder" at bounding box center [210, 307] width 109 height 12
type input "Spices, garlic powder"
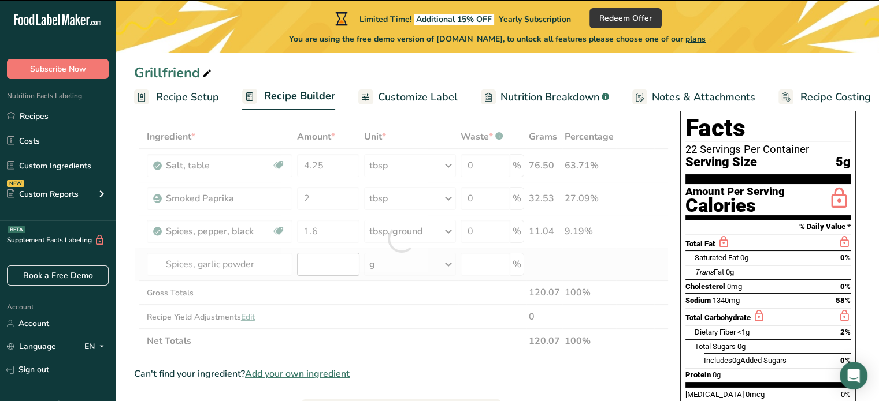
type input "0"
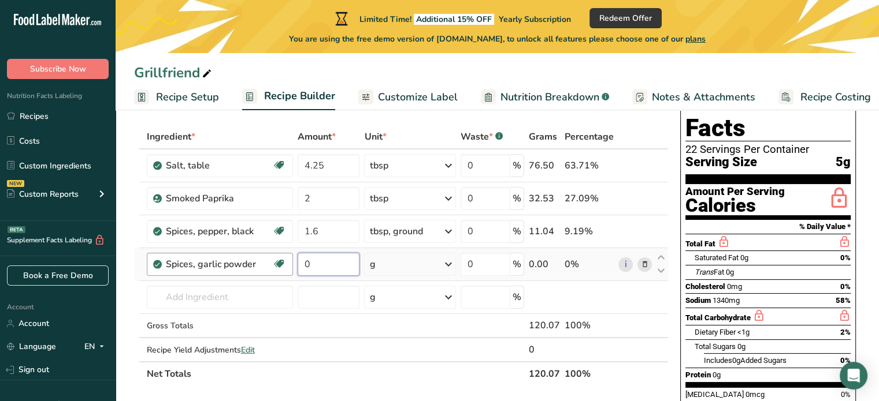
drag, startPoint x: 333, startPoint y: 263, endPoint x: 289, endPoint y: 263, distance: 43.9
click at [289, 263] on tr "Spices, garlic powder Dairy free Gluten free Vegan Vegetarian Soy free 0 g Port…" at bounding box center [401, 264] width 533 height 33
type input "1.6"
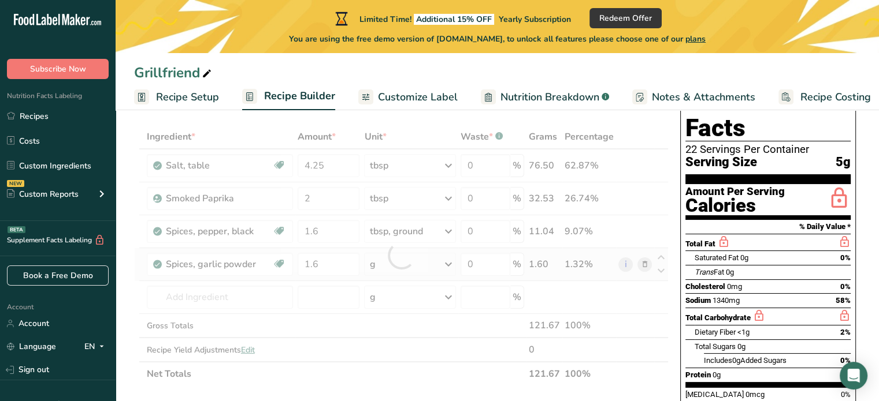
click at [446, 263] on div "Ingredient * Amount * Unit * Waste * .a-a{fill:#347362;}.b-a{fill:#fff;} Grams …" at bounding box center [401, 256] width 534 height 262
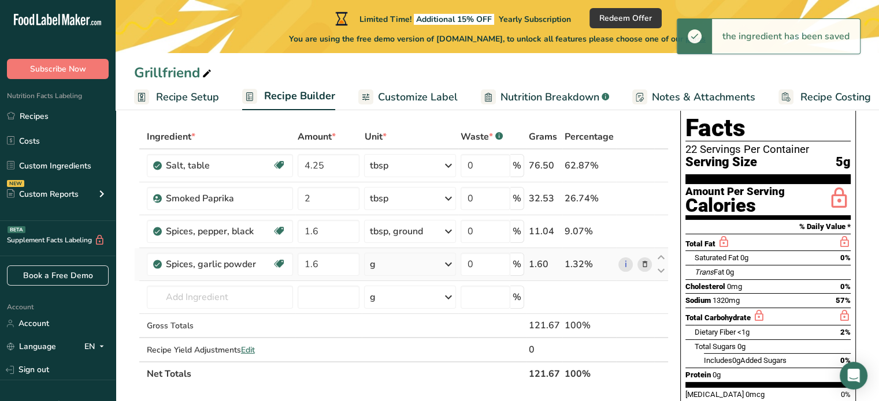
click at [447, 266] on icon at bounding box center [448, 264] width 14 height 21
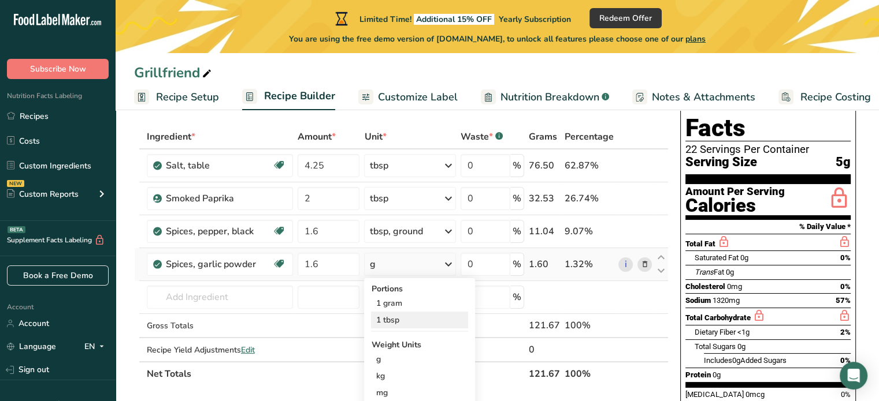
click at [398, 323] on div "1 tbsp" at bounding box center [419, 320] width 97 height 17
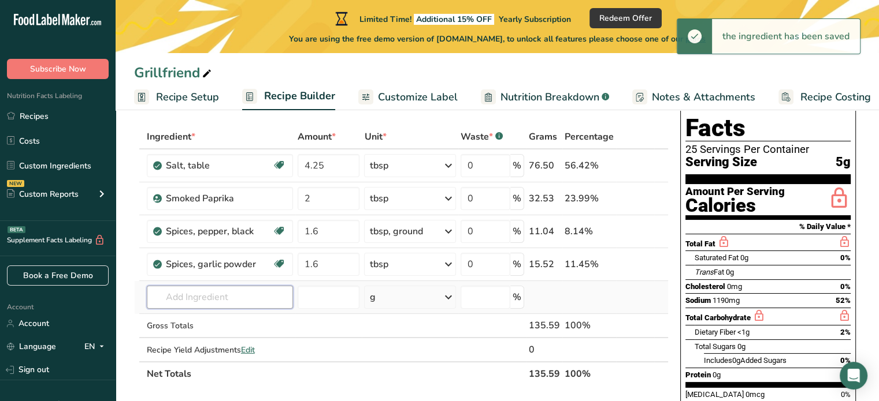
click at [219, 295] on input "text" at bounding box center [220, 297] width 146 height 23
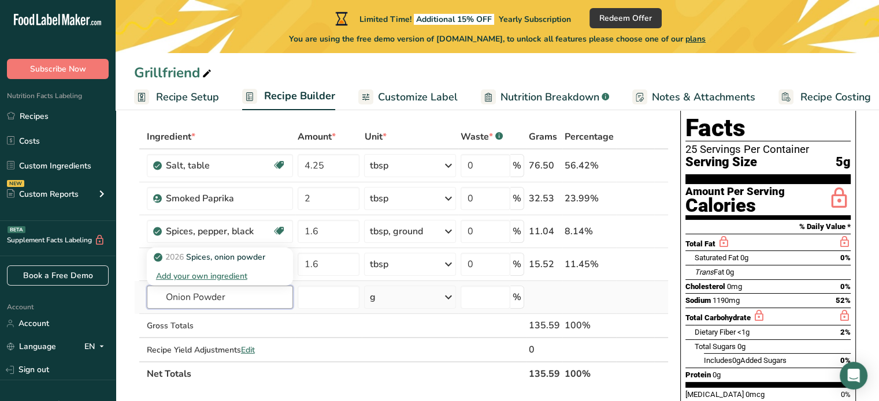
type input "Onion Powder"
click at [209, 297] on input "text" at bounding box center [220, 297] width 146 height 23
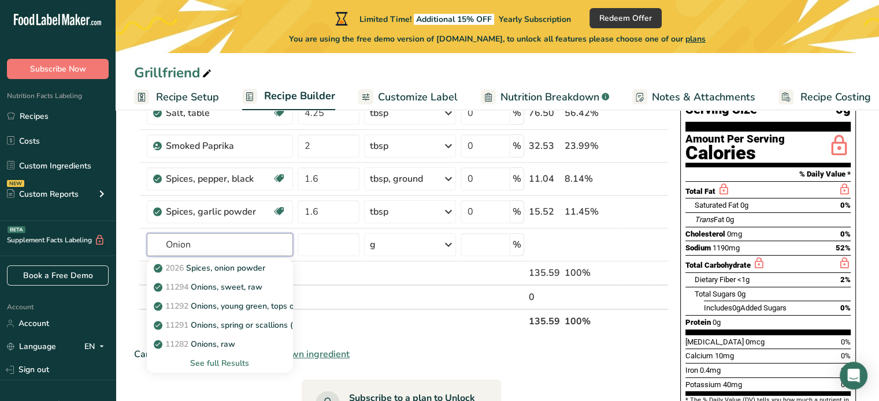
scroll to position [106, 0]
drag, startPoint x: 208, startPoint y: 247, endPoint x: 162, endPoint y: 242, distance: 45.9
click at [162, 242] on input "Onion" at bounding box center [220, 244] width 146 height 23
type input "Onion"
click at [217, 266] on p "2026 Spices, onion powder" at bounding box center [210, 268] width 109 height 12
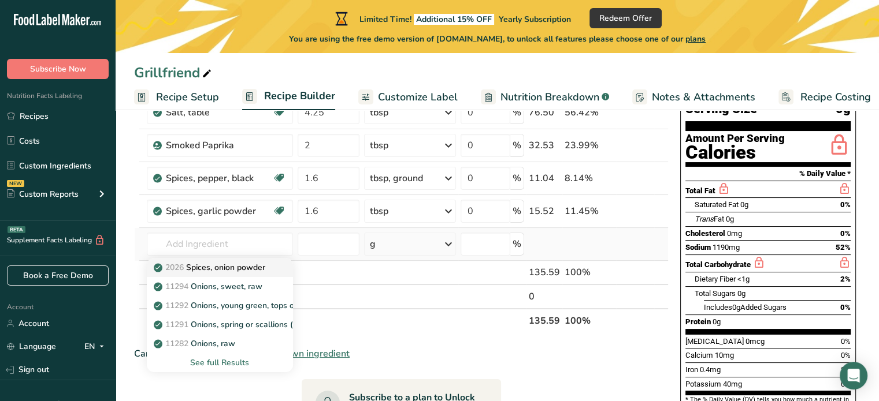
type input "Spices, onion powder"
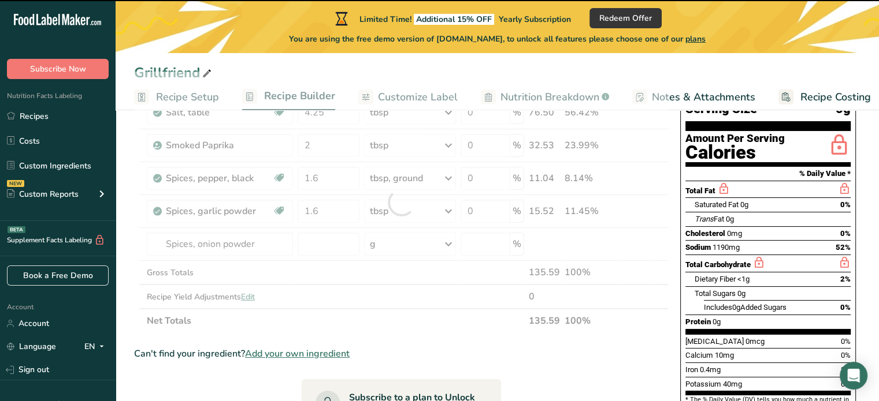
type input "0"
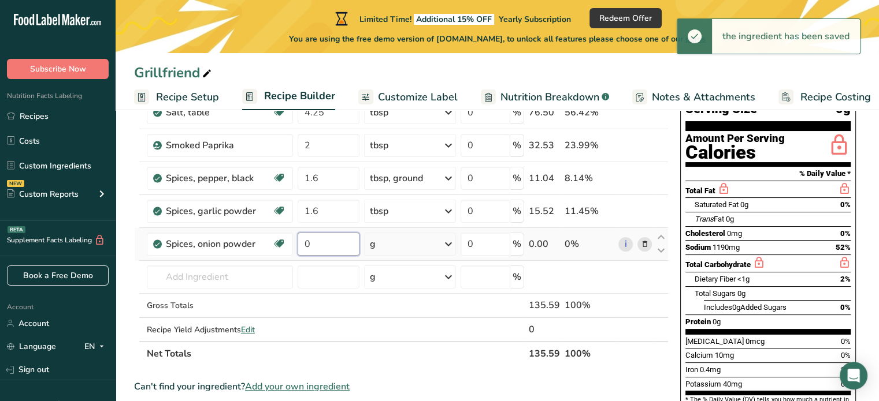
click at [319, 244] on input "0" at bounding box center [328, 244] width 62 height 23
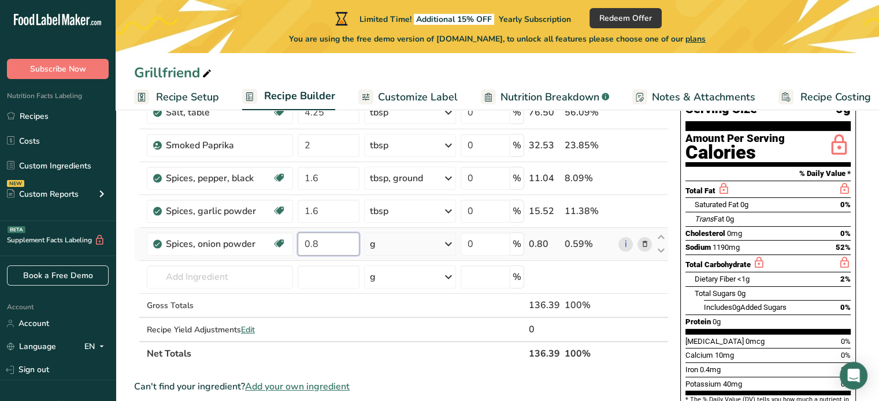
type input "0.8"
click at [447, 240] on div "Ingredient * Amount * Unit * Waste * .a-a{fill:#347362;}.b-a{fill:#fff;} Grams …" at bounding box center [401, 219] width 534 height 295
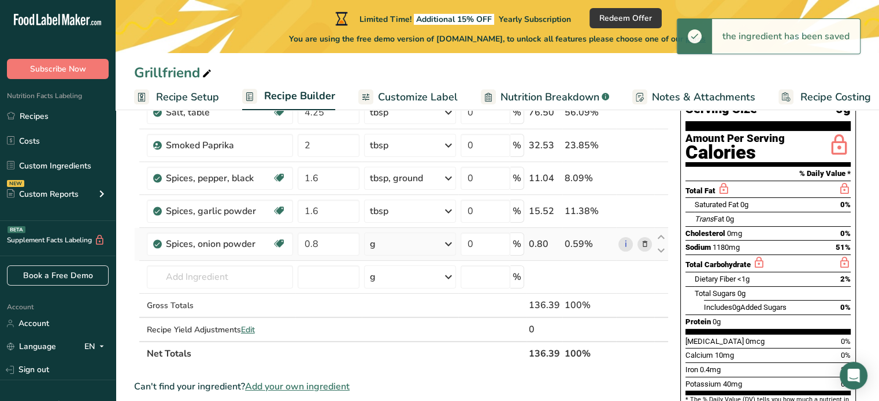
click at [451, 246] on icon at bounding box center [448, 244] width 14 height 21
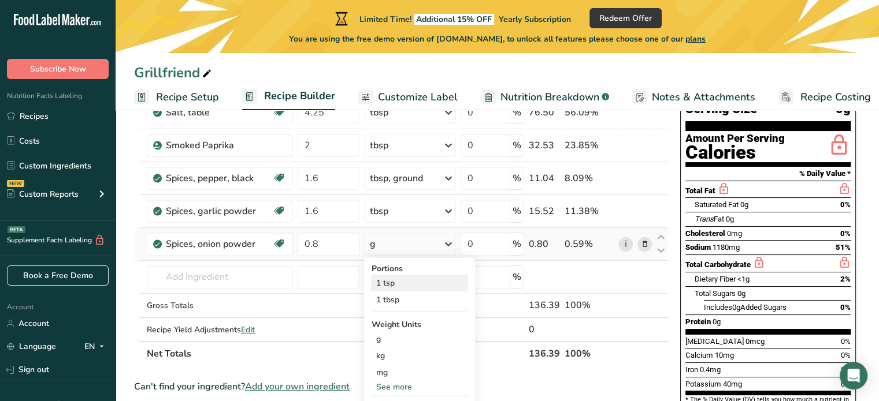
click at [397, 281] on div "1 tsp" at bounding box center [419, 283] width 97 height 17
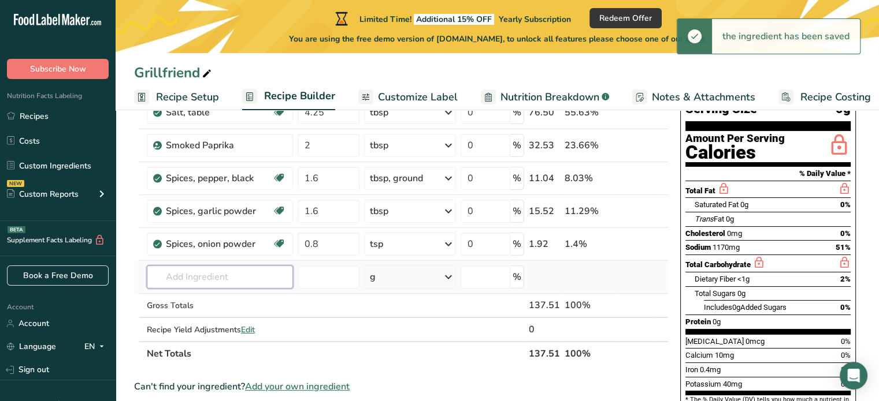
click at [203, 281] on input "text" at bounding box center [220, 277] width 146 height 23
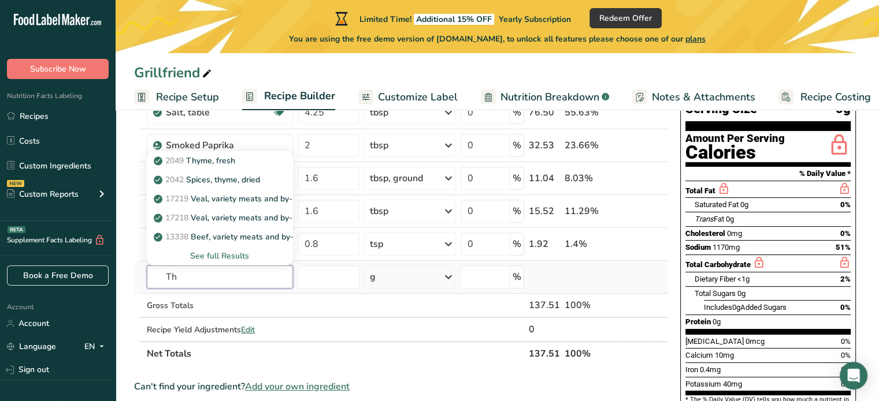
type input "T"
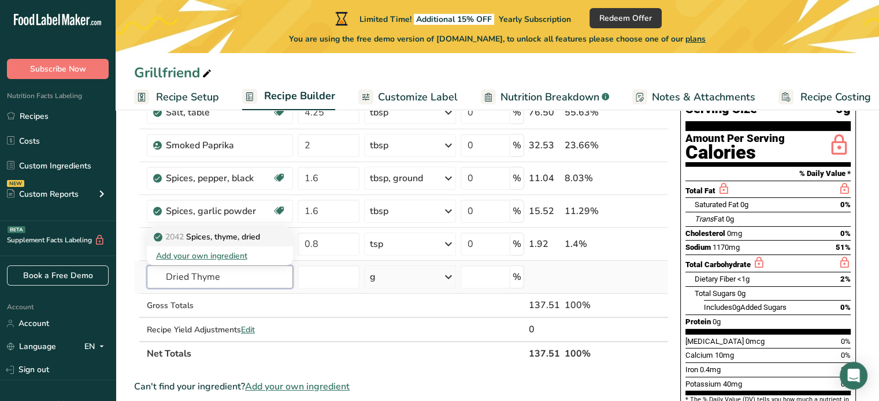
type input "Dried Thyme"
click at [214, 233] on p "2042 Spices, thyme, dried" at bounding box center [208, 237] width 104 height 12
type input "Spices, thyme, dried"
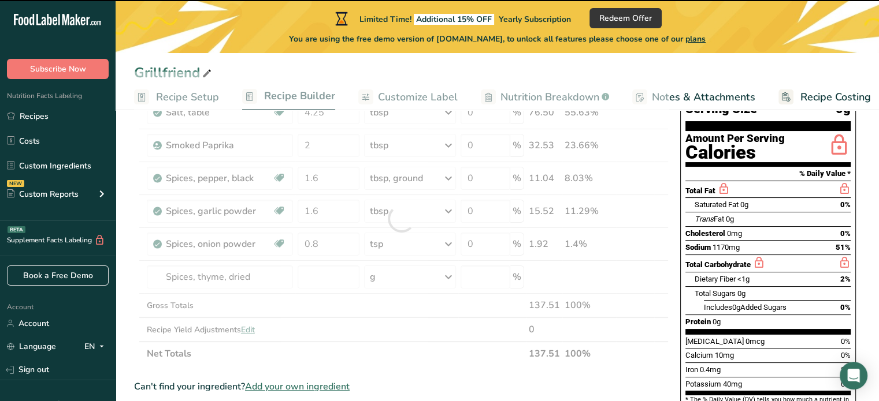
type input "0"
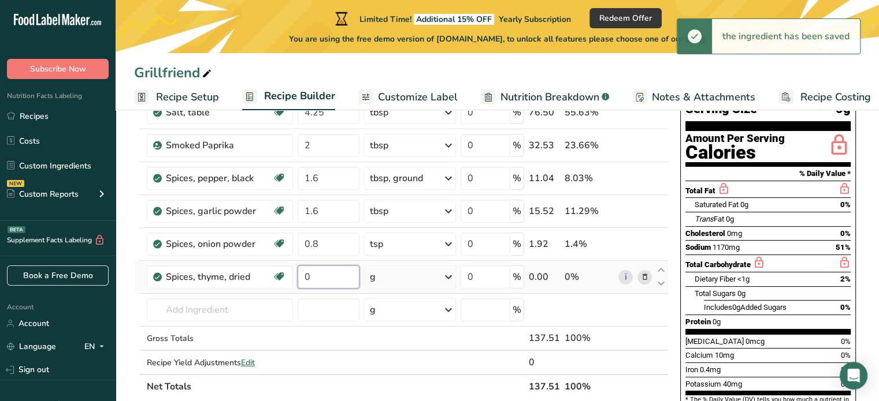
click at [312, 277] on input "0" at bounding box center [328, 277] width 62 height 23
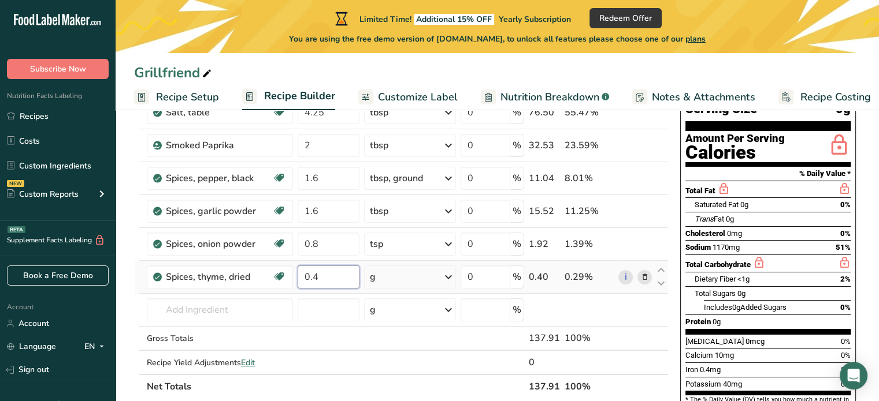
type input "0.4"
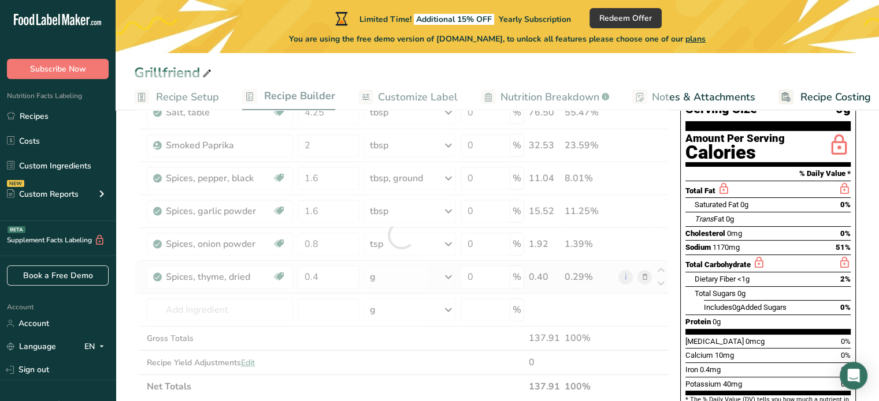
click at [452, 276] on div "Ingredient * Amount * Unit * Waste * .a-a{fill:#347362;}.b-a{fill:#fff;} Grams …" at bounding box center [401, 236] width 534 height 328
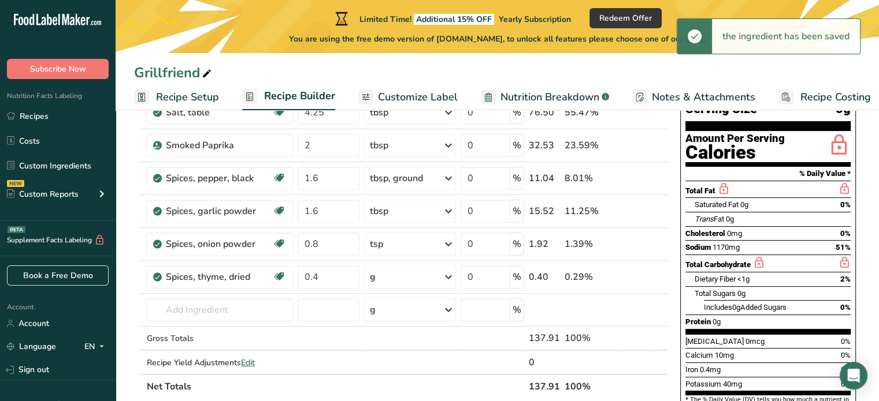
click at [451, 276] on icon at bounding box center [448, 277] width 14 height 21
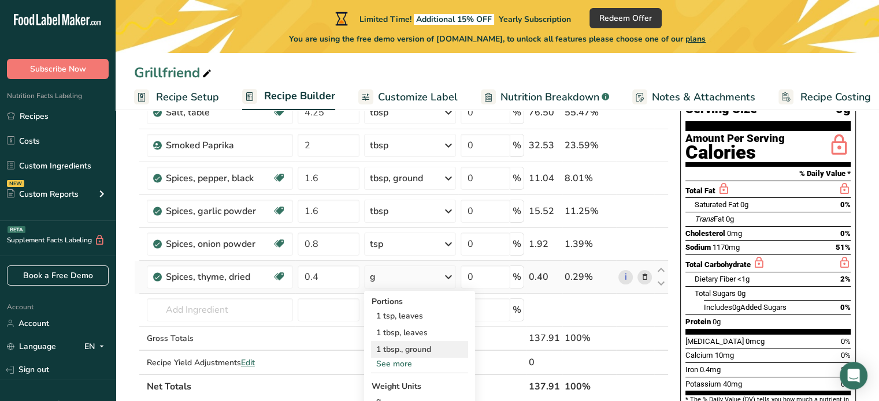
click at [414, 349] on div "1 tbsp., ground" at bounding box center [419, 349] width 97 height 17
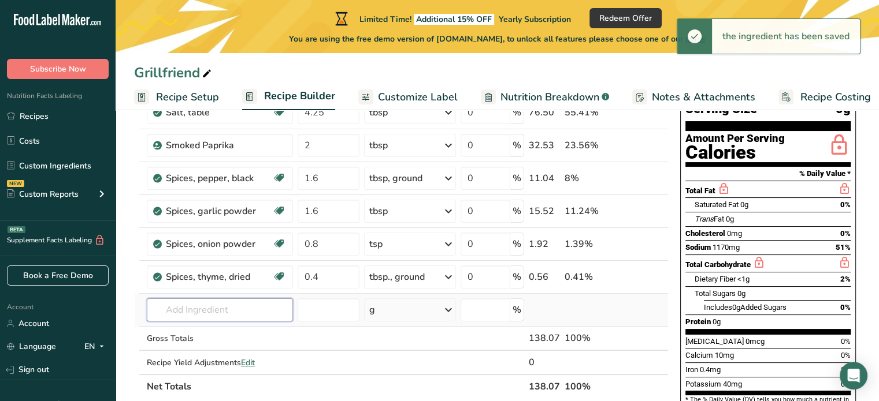
click at [236, 318] on input "text" at bounding box center [220, 310] width 146 height 23
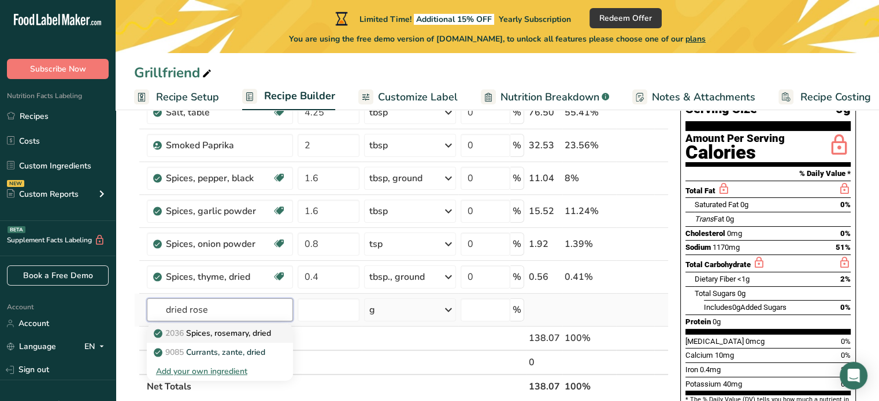
type input "dried rose"
click at [226, 334] on p "2036 Spices, [PERSON_NAME], dried" at bounding box center [213, 334] width 115 height 12
type input "Spices, rosemary, dried"
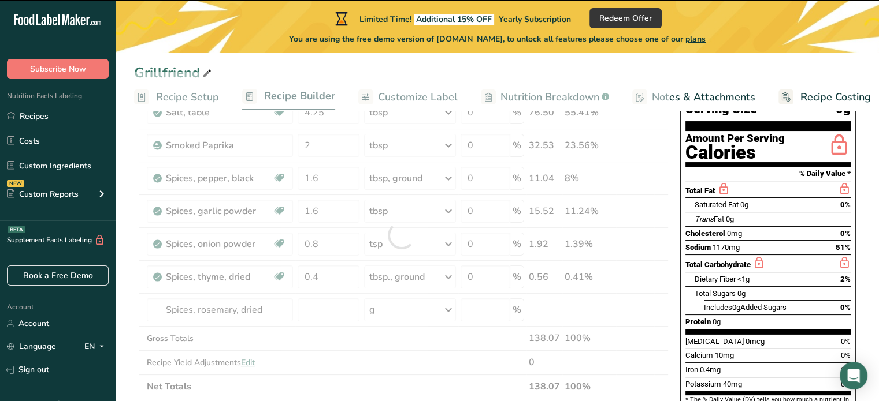
type input "0"
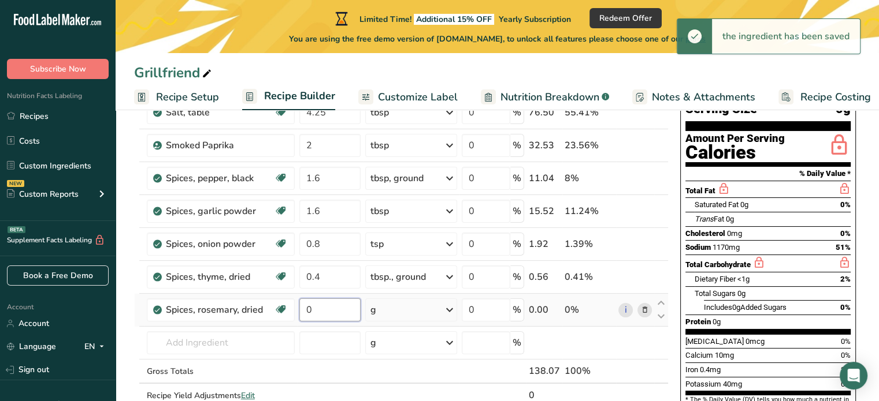
click at [317, 306] on input "0" at bounding box center [329, 310] width 61 height 23
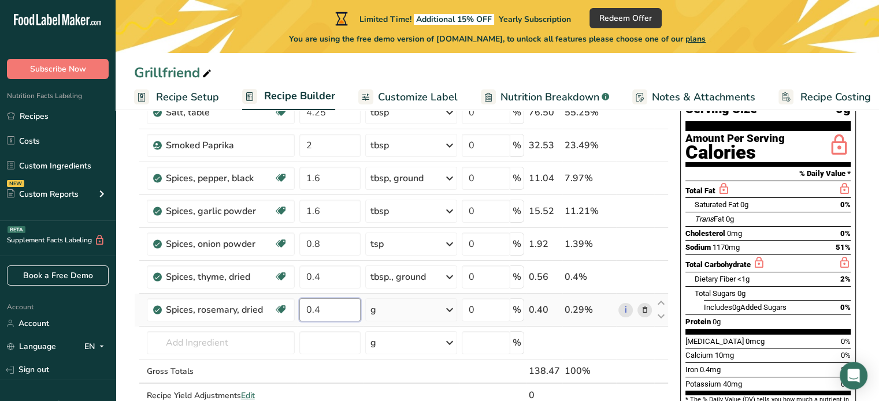
type input "0.4"
click at [450, 309] on div "Ingredient * Amount * Unit * Waste * .a-a{fill:#347362;}.b-a{fill:#fff;} Grams …" at bounding box center [401, 252] width 534 height 360
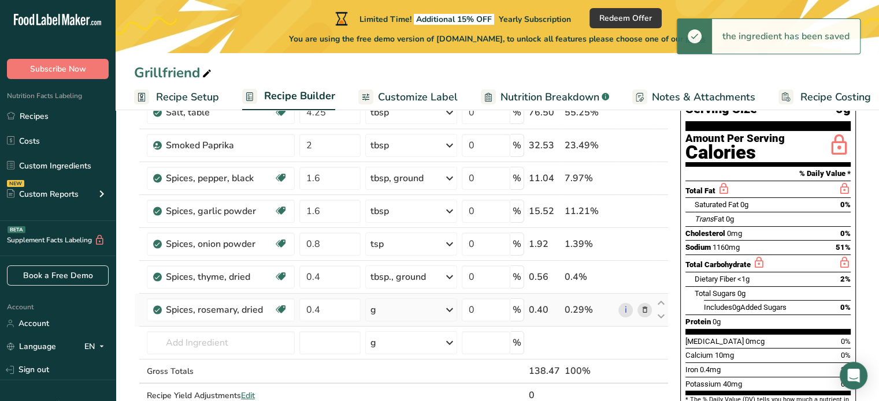
click at [453, 309] on icon at bounding box center [449, 310] width 14 height 21
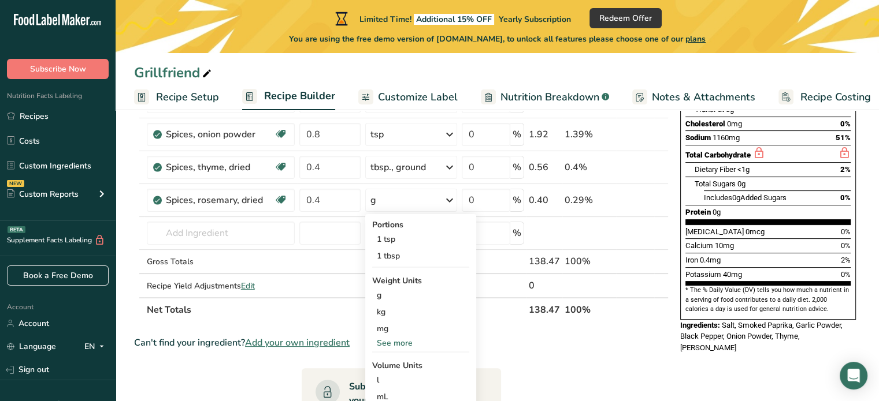
scroll to position [217, 0]
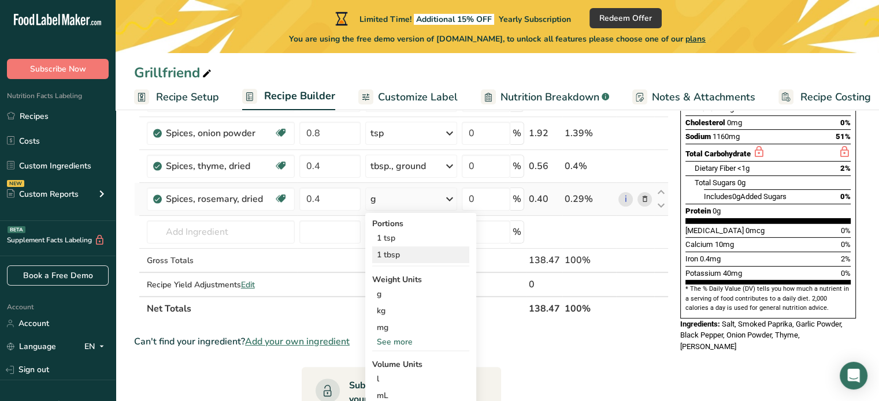
click at [393, 254] on div "1 tbsp" at bounding box center [420, 255] width 97 height 17
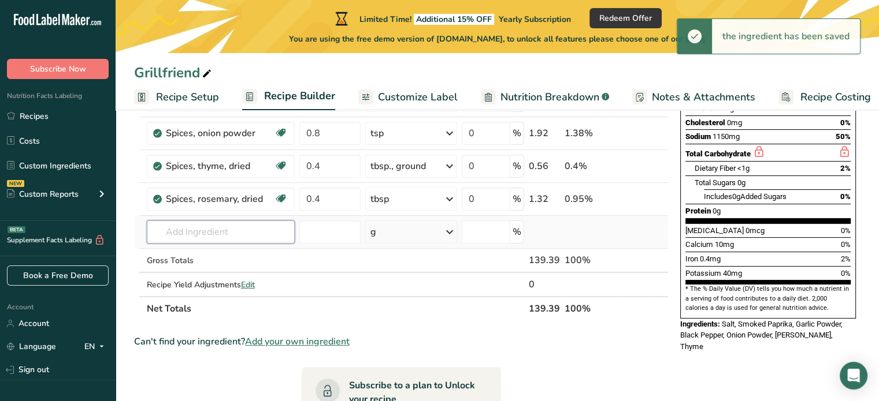
click at [207, 230] on input "text" at bounding box center [221, 232] width 148 height 23
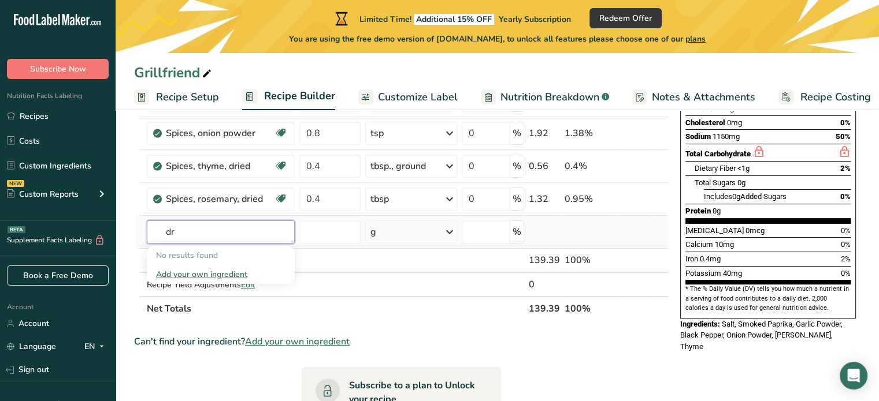
type input "d"
type input "fennel"
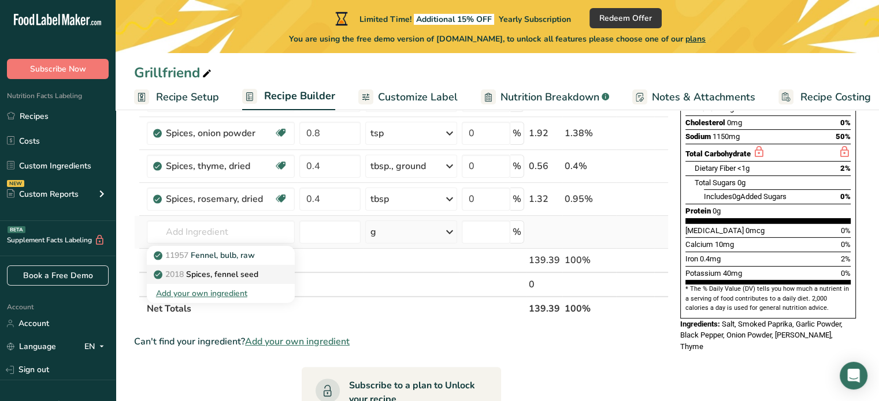
click at [213, 274] on p "2018 Spices, fennel seed" at bounding box center [207, 275] width 102 height 12
type input "Spices, fennel seed"
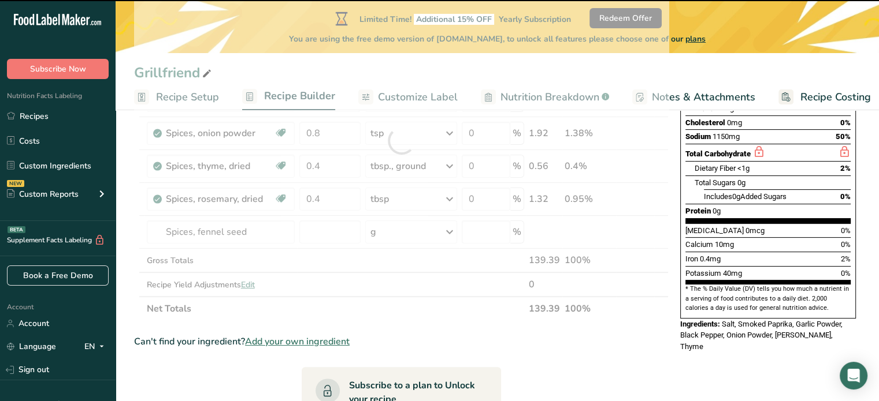
type input "0"
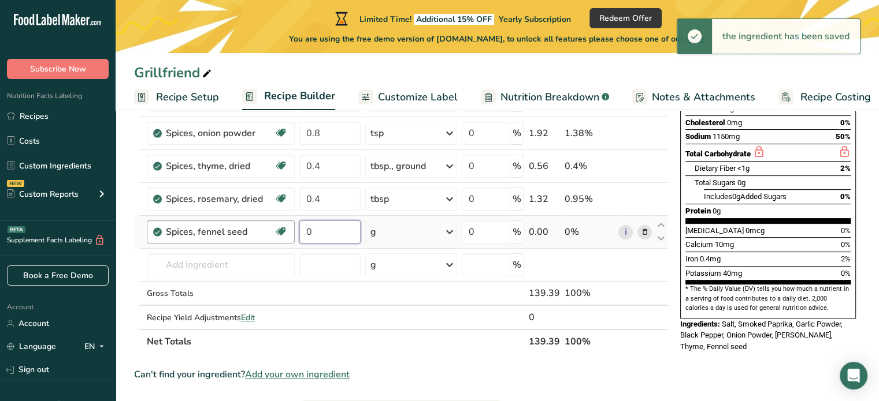
drag, startPoint x: 323, startPoint y: 228, endPoint x: 293, endPoint y: 229, distance: 30.1
click at [293, 229] on tr "Spices, fennel seed Source of Antioxidants Dairy free Gluten free Vegan Vegetar…" at bounding box center [401, 232] width 533 height 33
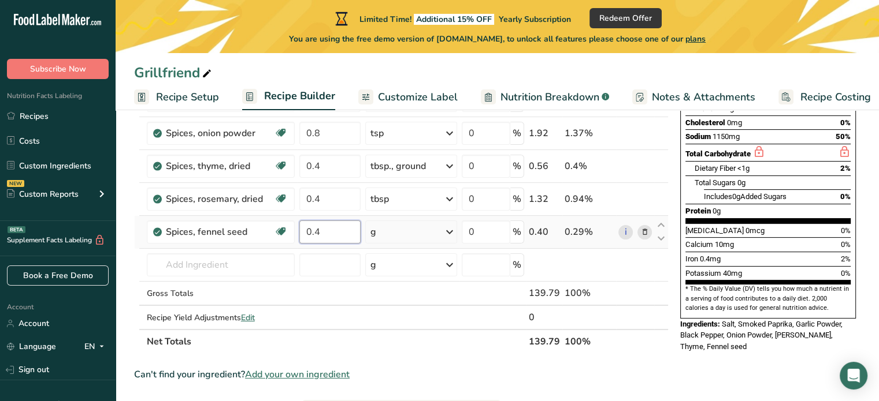
type input "0.4"
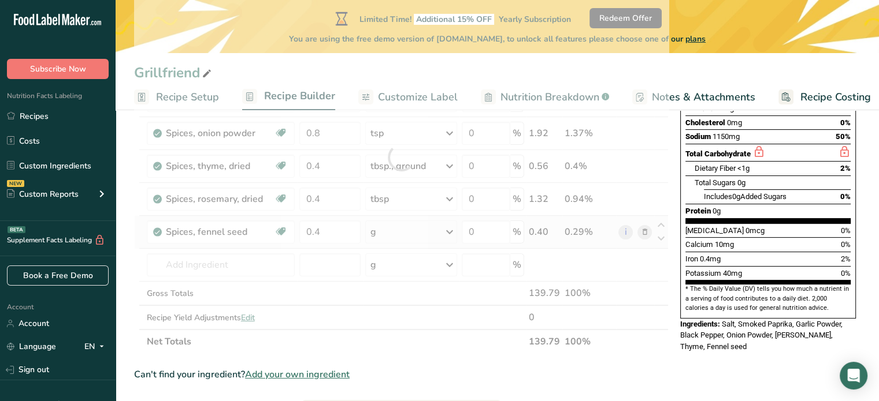
click at [449, 232] on div "Ingredient * Amount * Unit * Waste * .a-a{fill:#347362;}.b-a{fill:#fff;} Grams …" at bounding box center [401, 157] width 534 height 393
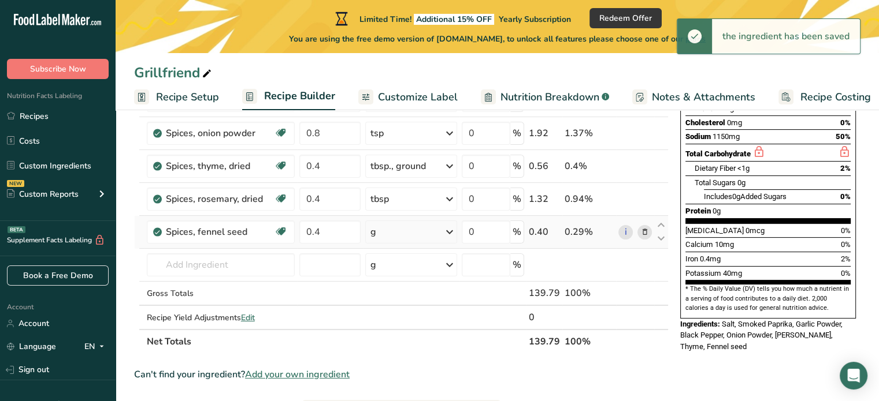
click at [449, 232] on icon at bounding box center [449, 232] width 14 height 21
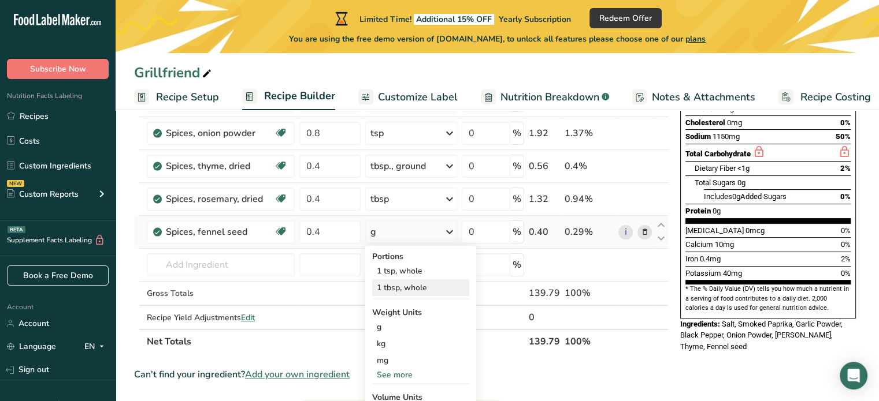
click at [417, 285] on div "1 tbsp, whole" at bounding box center [420, 288] width 97 height 17
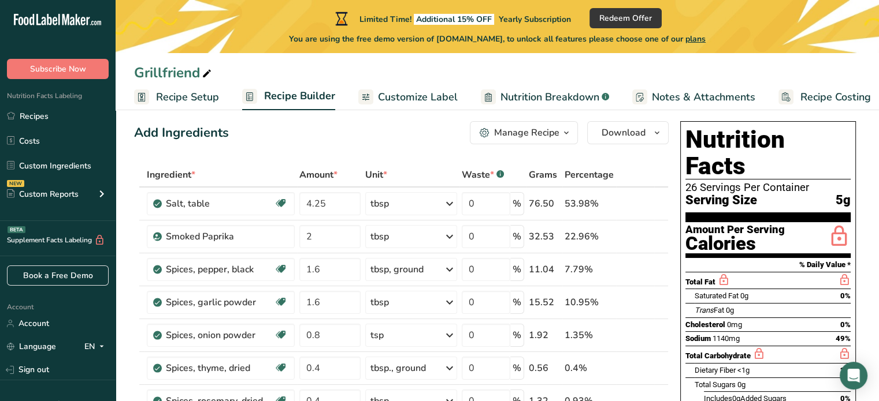
scroll to position [0, 0]
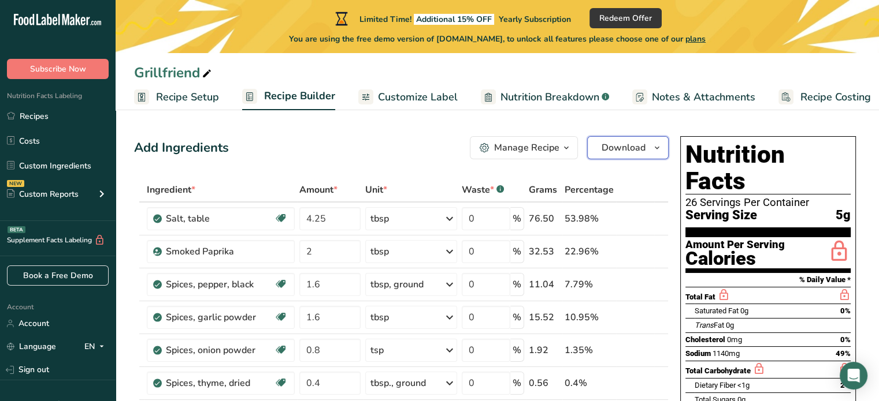
click at [641, 149] on span "Download" at bounding box center [623, 148] width 44 height 14
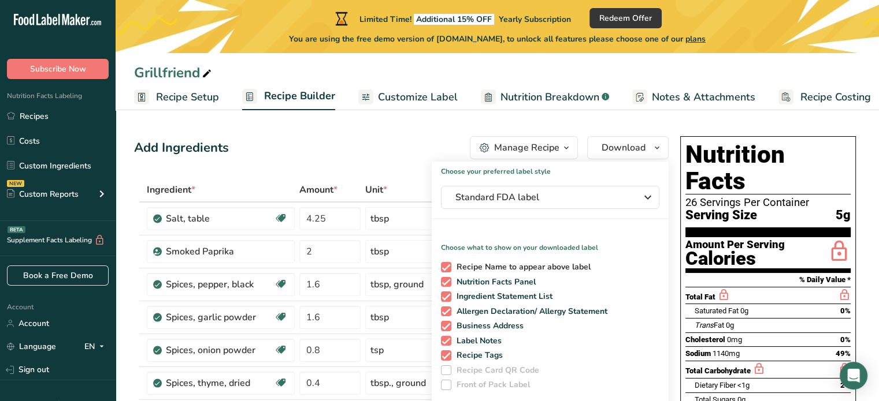
click at [445, 266] on span at bounding box center [446, 267] width 10 height 10
click at [445, 266] on input "Recipe Name to appear above label" at bounding box center [445, 267] width 8 height 8
checkbox input "false"
click at [445, 324] on span at bounding box center [446, 326] width 10 height 10
click at [445, 324] on input "Business Address" at bounding box center [445, 326] width 8 height 8
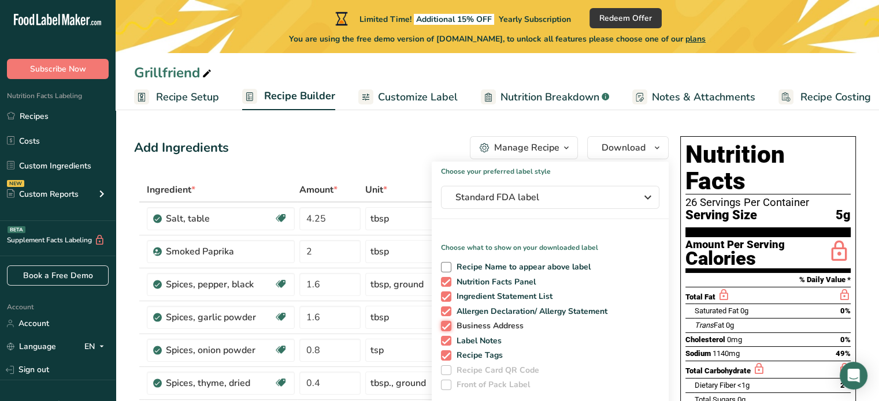
checkbox input "false"
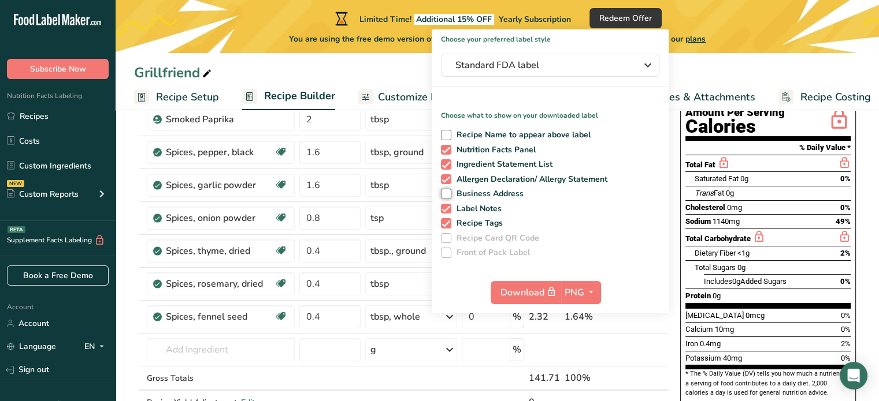
scroll to position [130, 0]
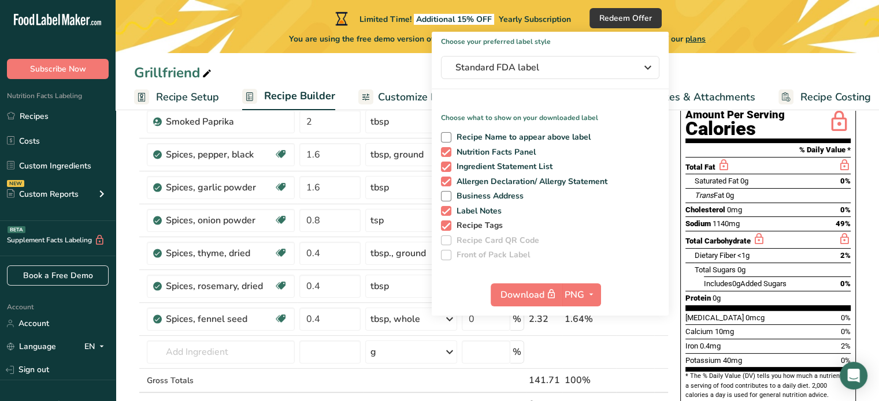
click at [446, 225] on span at bounding box center [446, 226] width 10 height 10
click at [446, 225] on input "Recipe Tags" at bounding box center [445, 226] width 8 height 8
checkbox input "false"
click at [574, 295] on span "PNG" at bounding box center [574, 295] width 20 height 14
click at [582, 313] on link "PNG" at bounding box center [582, 318] width 37 height 19
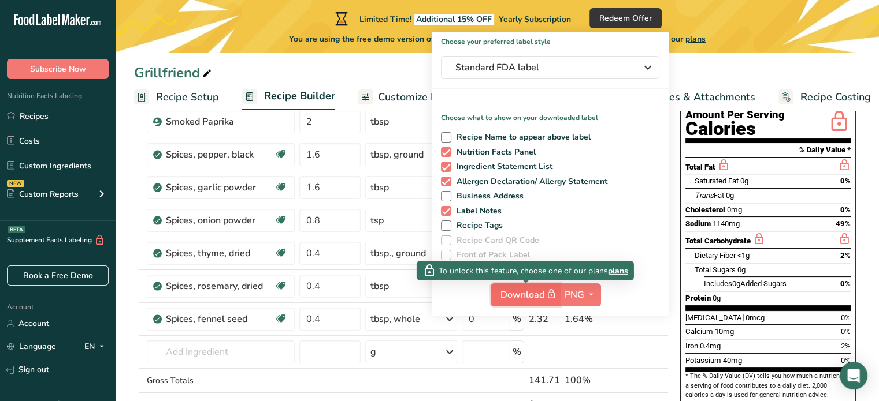
click at [529, 296] on span "Download" at bounding box center [529, 295] width 58 height 14
click at [555, 293] on icon "button" at bounding box center [551, 294] width 10 height 16
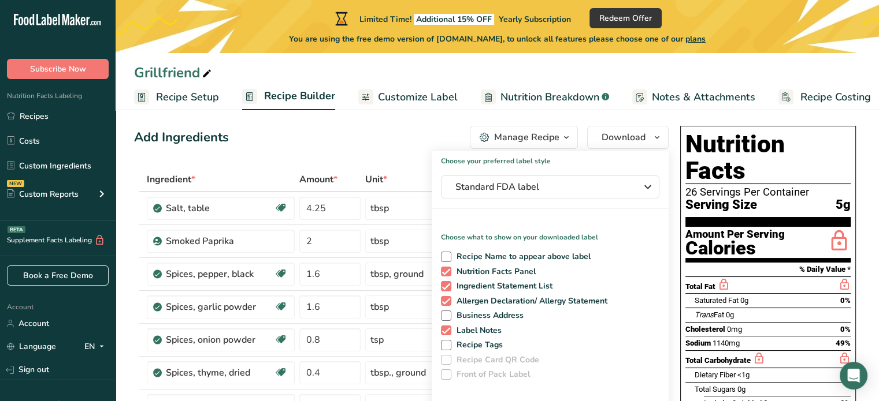
scroll to position [8, 0]
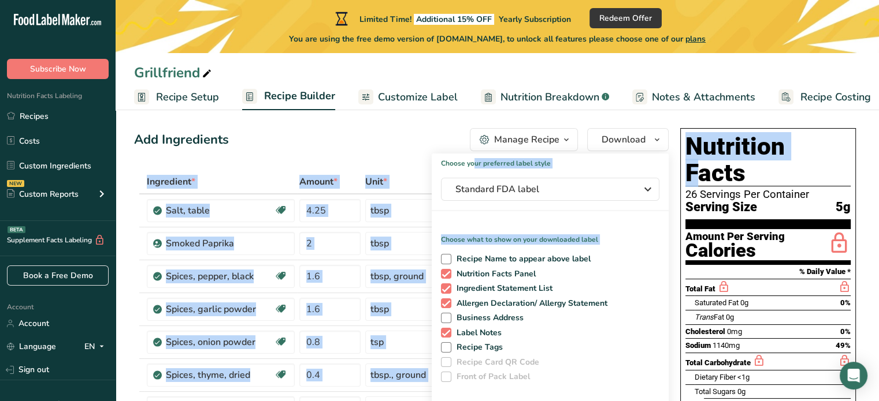
drag, startPoint x: 675, startPoint y: 125, endPoint x: 718, endPoint y: 154, distance: 52.1
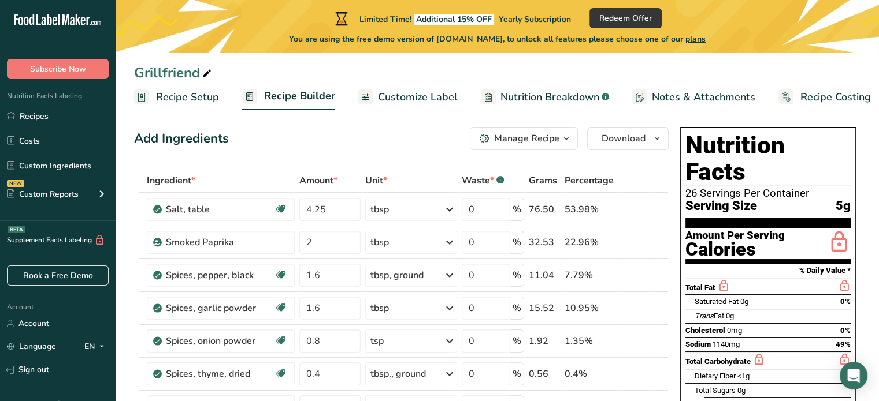
scroll to position [0, 0]
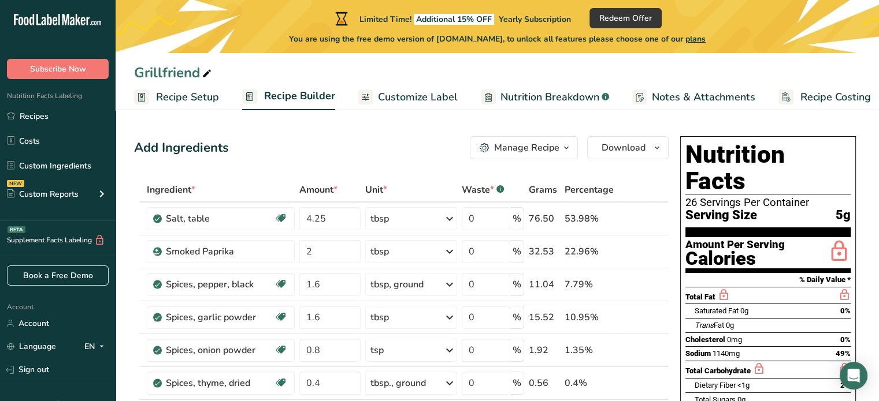
click at [402, 99] on span "Customize Label" at bounding box center [418, 98] width 80 height 16
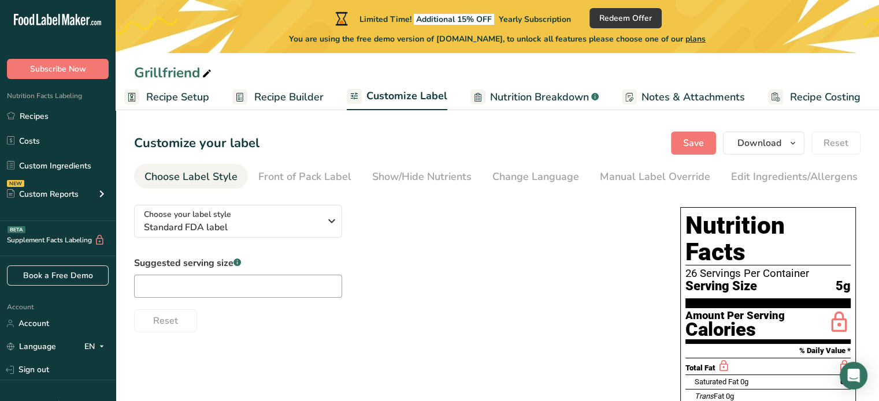
click at [276, 97] on span "Recipe Builder" at bounding box center [288, 98] width 69 height 16
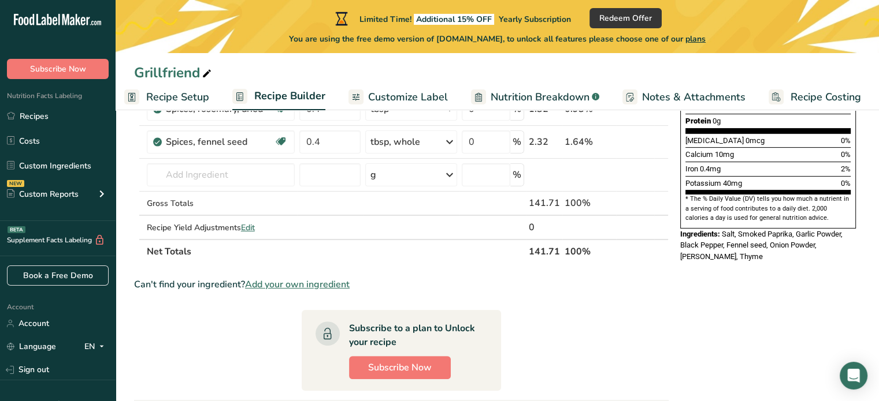
scroll to position [303, 0]
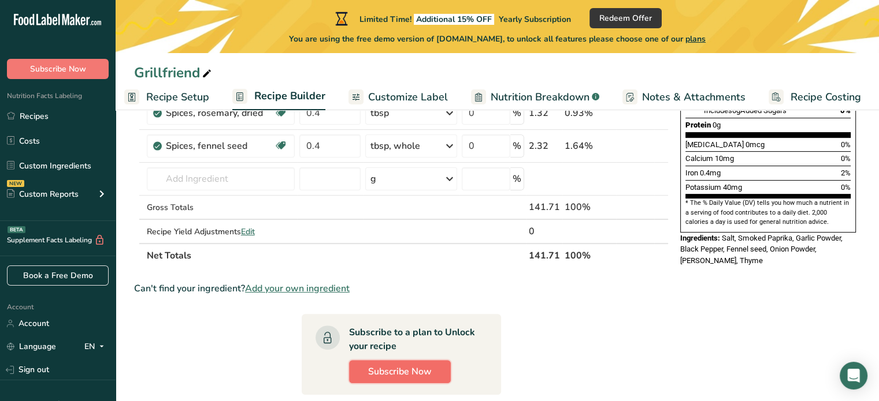
click at [405, 373] on span "Subscribe Now" at bounding box center [400, 372] width 64 height 14
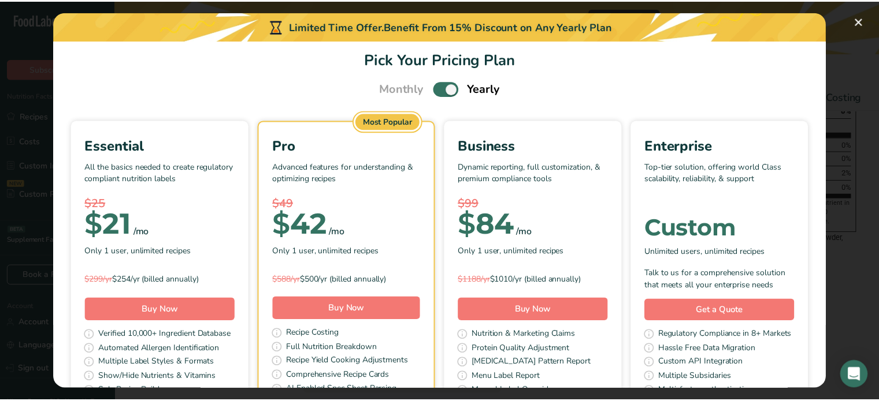
scroll to position [0, 0]
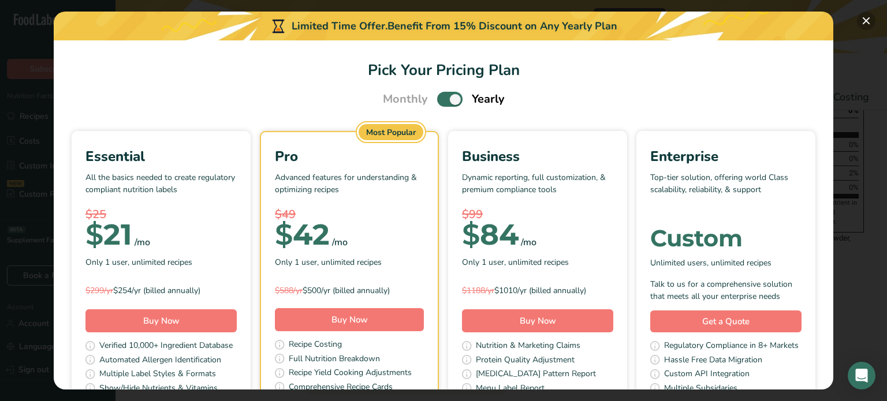
click at [866, 21] on button "Pick Your Pricing Plan Modal" at bounding box center [866, 21] width 18 height 18
